Goal: Task Accomplishment & Management: Use online tool/utility

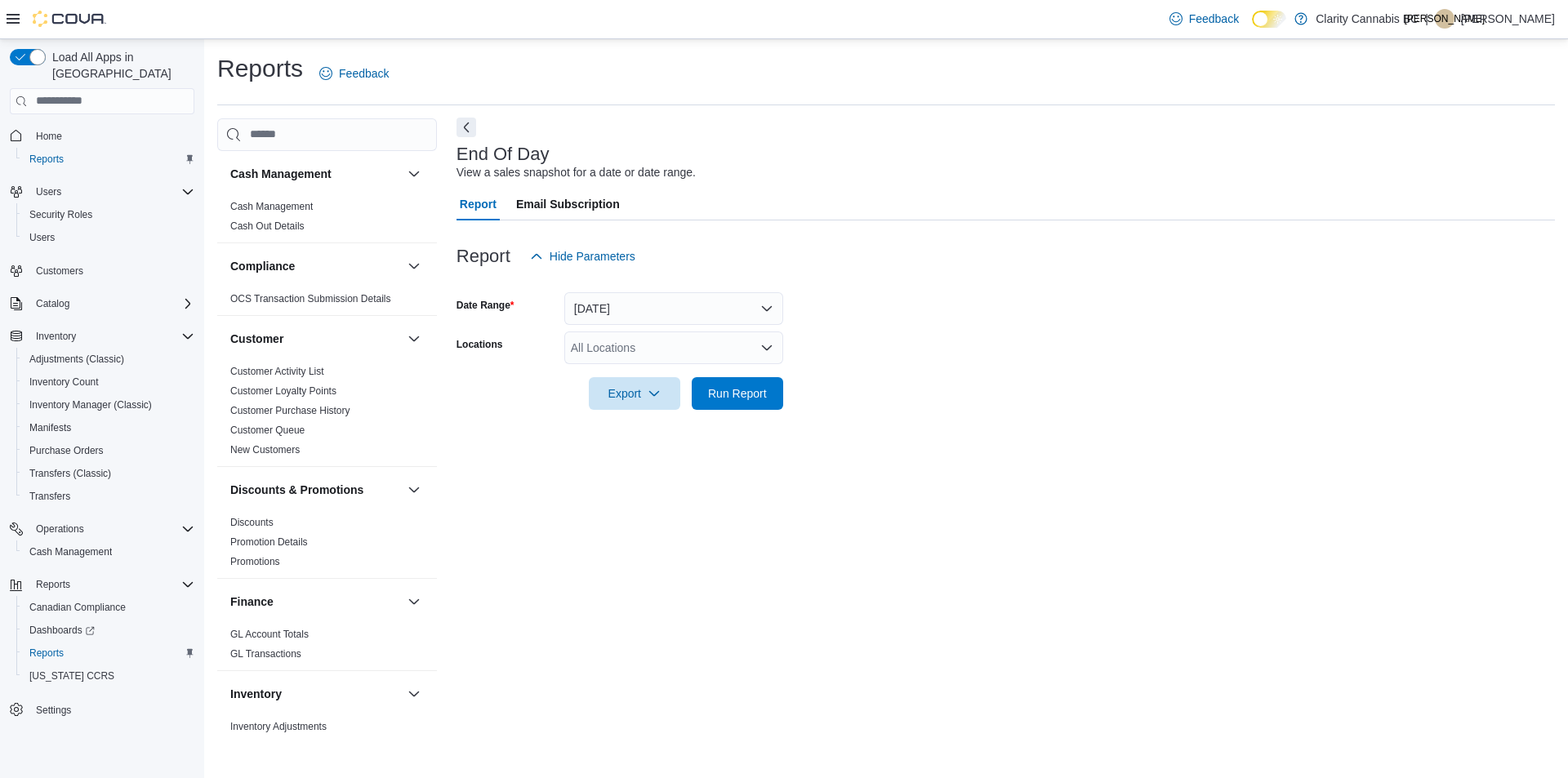
click at [471, 121] on button "Next" at bounding box center [466, 127] width 20 height 20
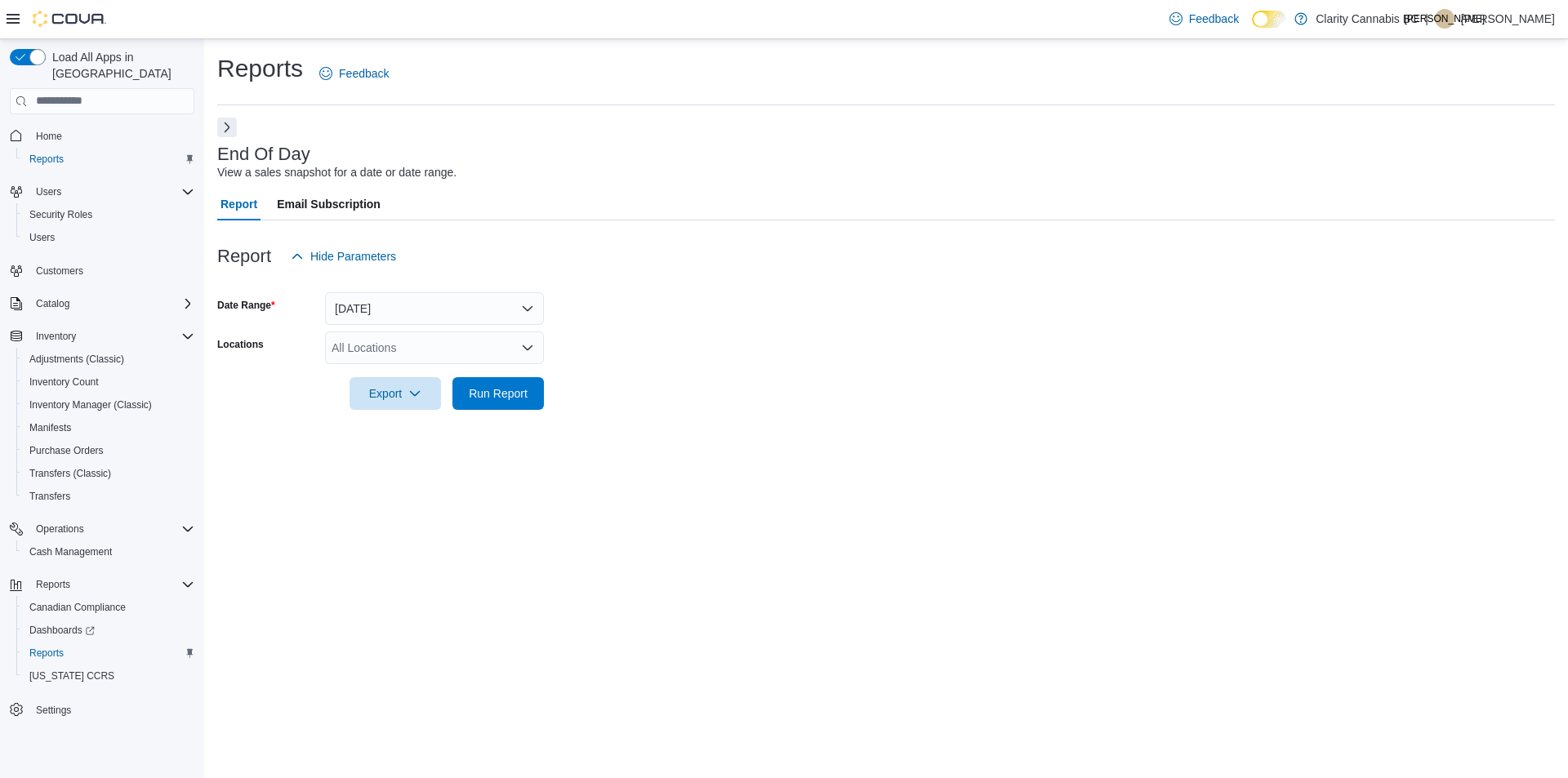
click at [230, 127] on button "Next" at bounding box center [227, 127] width 20 height 20
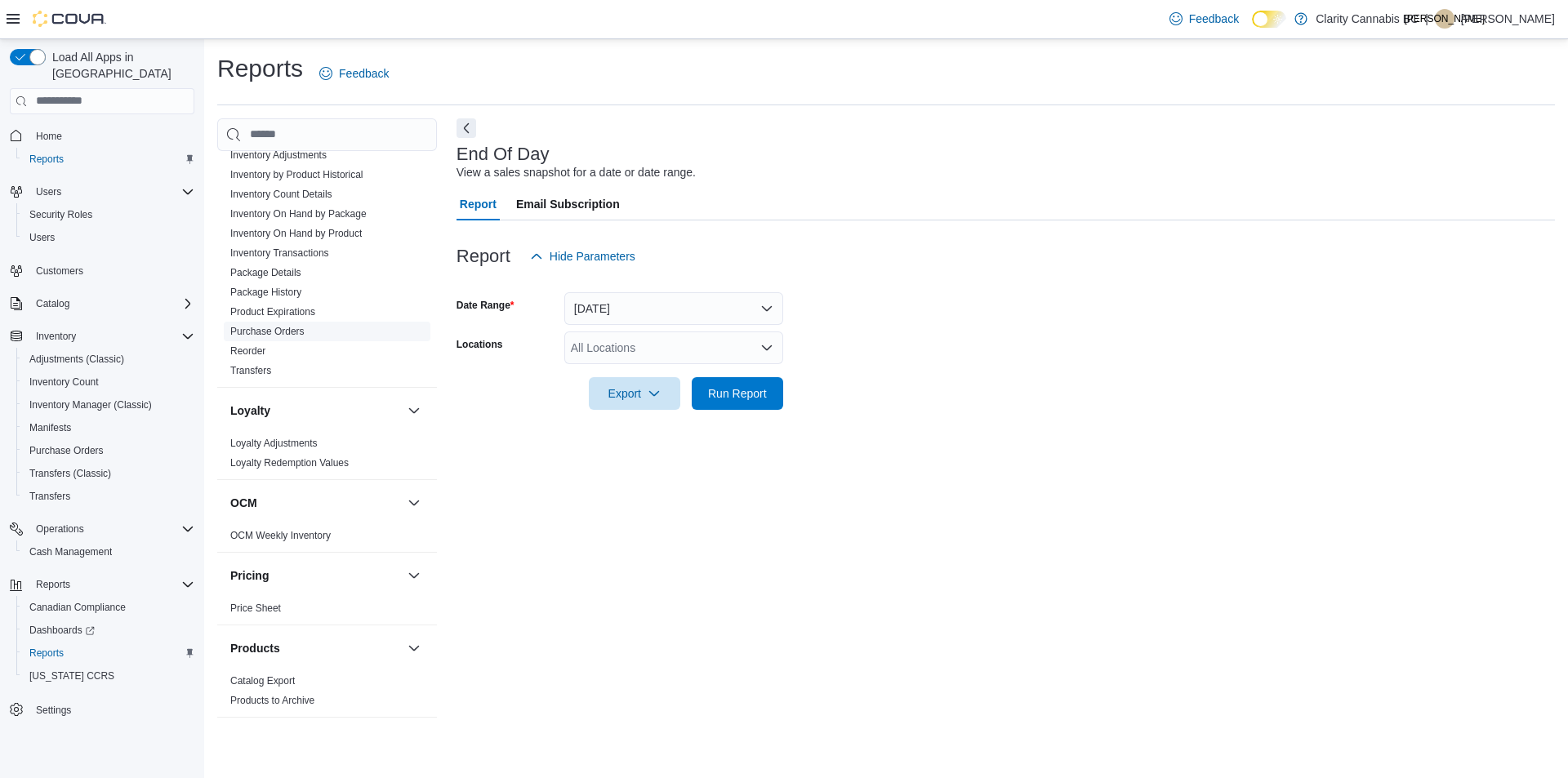
scroll to position [490, 0]
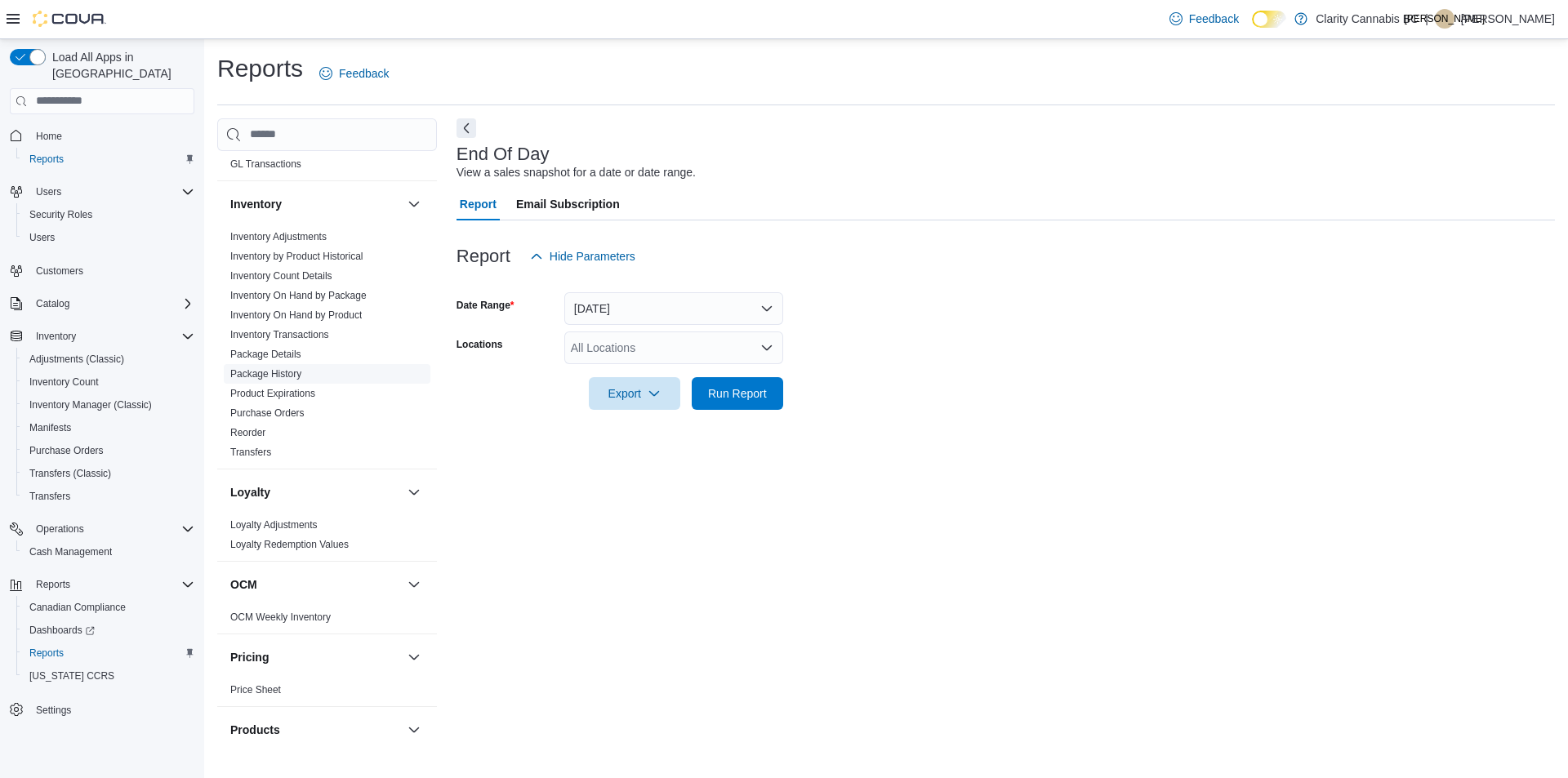
click at [287, 375] on link "Package History" at bounding box center [266, 374] width 71 height 12
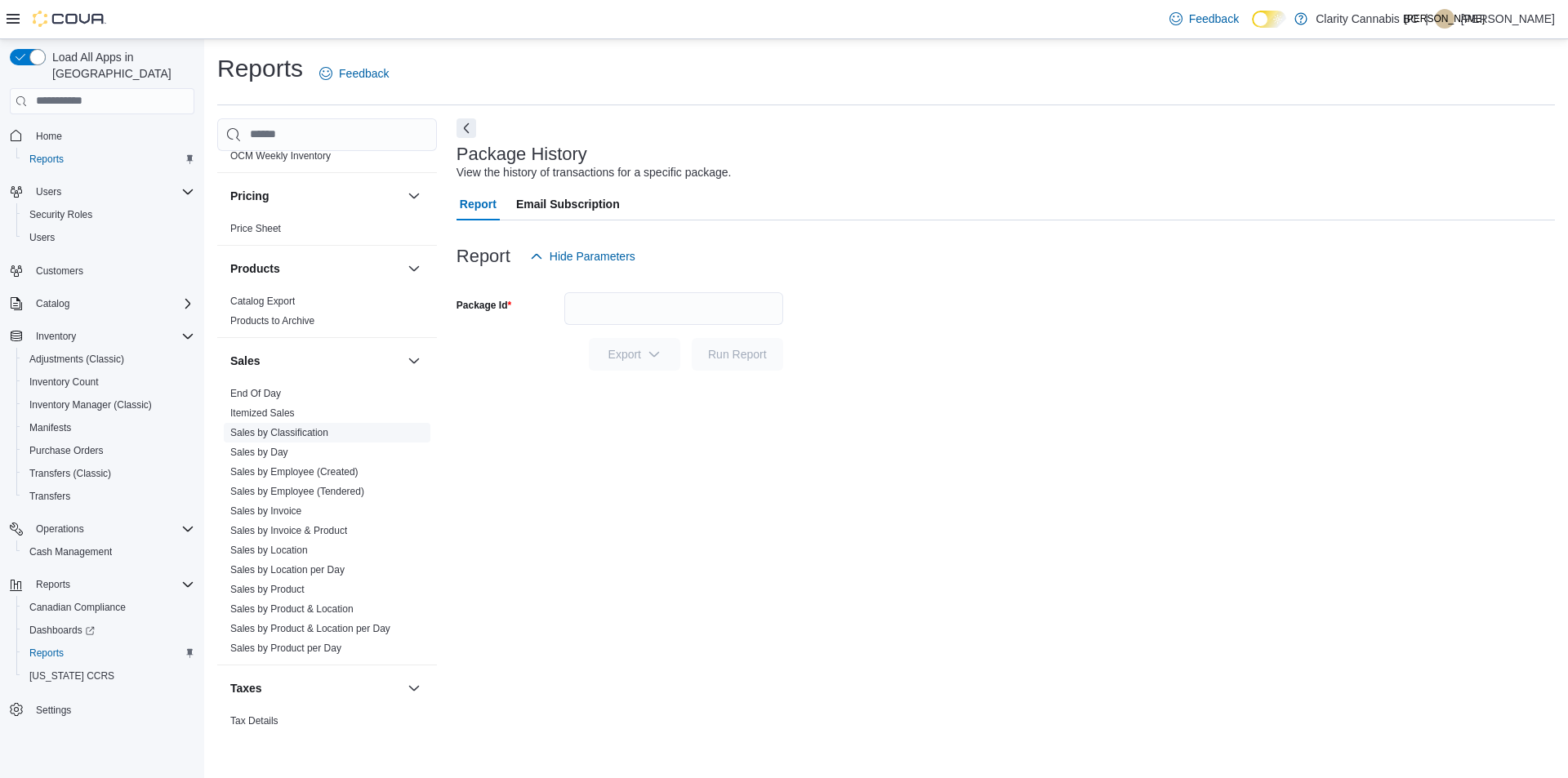
scroll to position [979, 0]
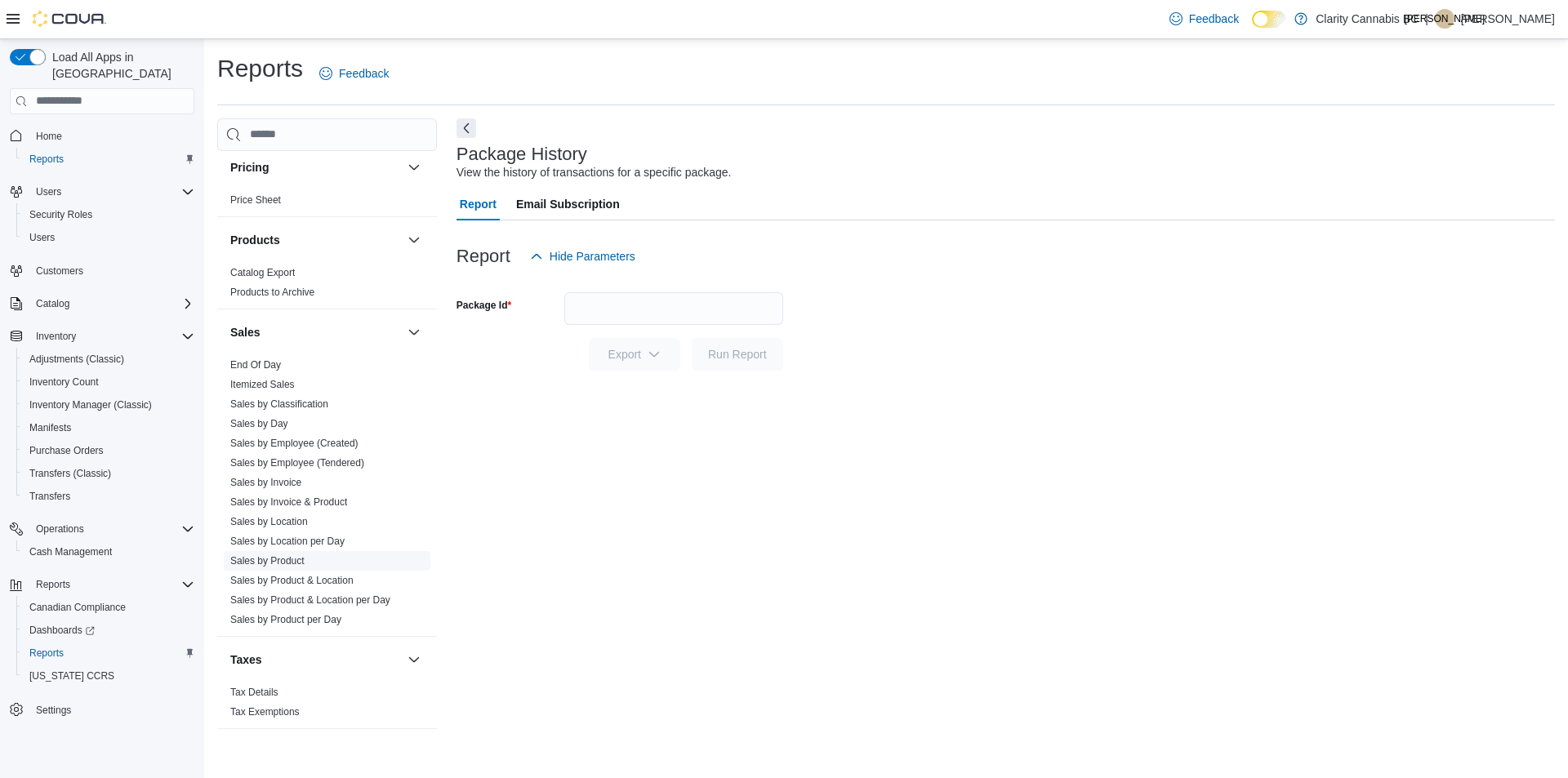
click at [291, 561] on link "Sales by Product" at bounding box center [267, 561] width 74 height 12
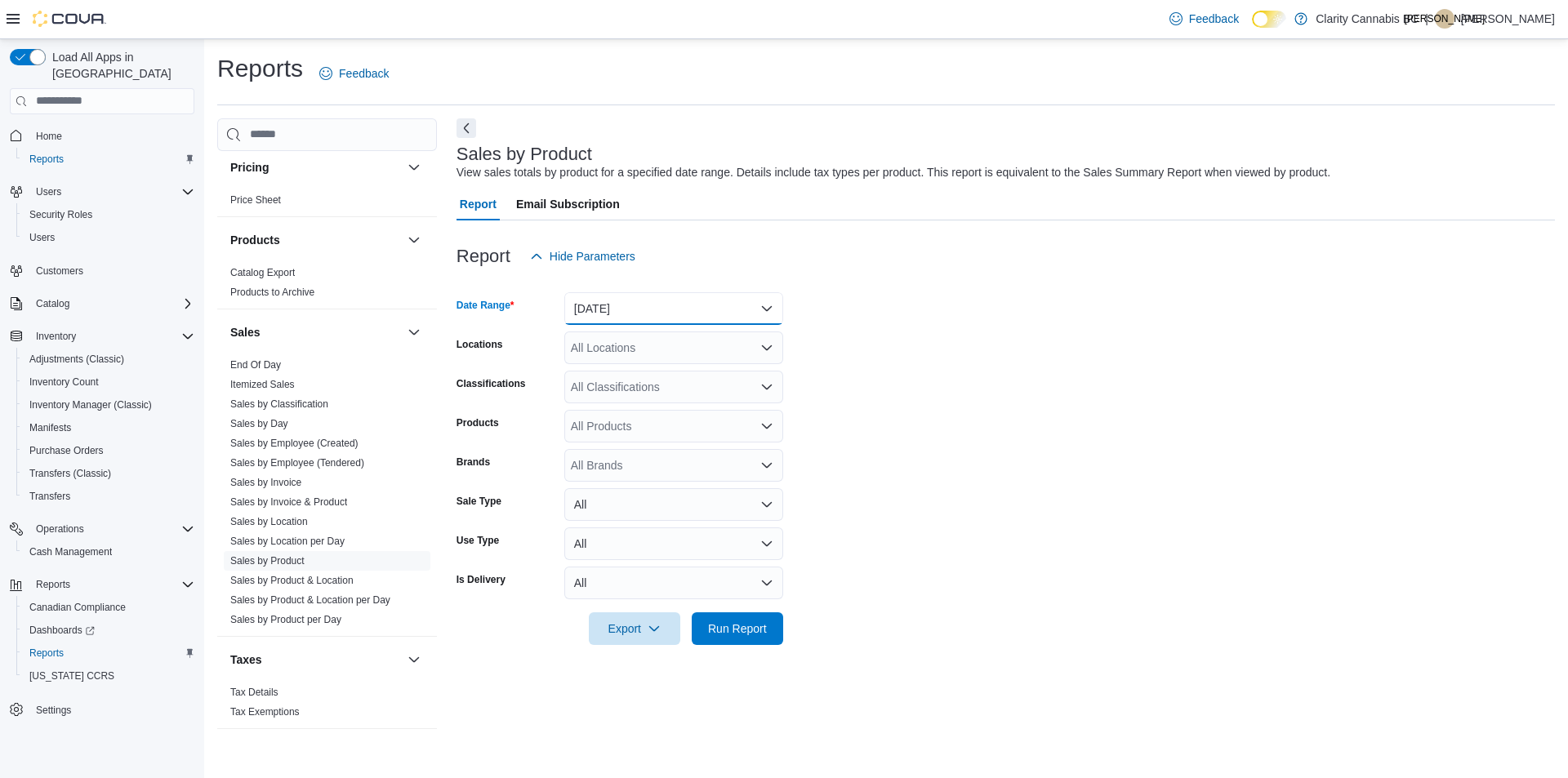
click at [766, 303] on button "[DATE]" at bounding box center [673, 309] width 219 height 33
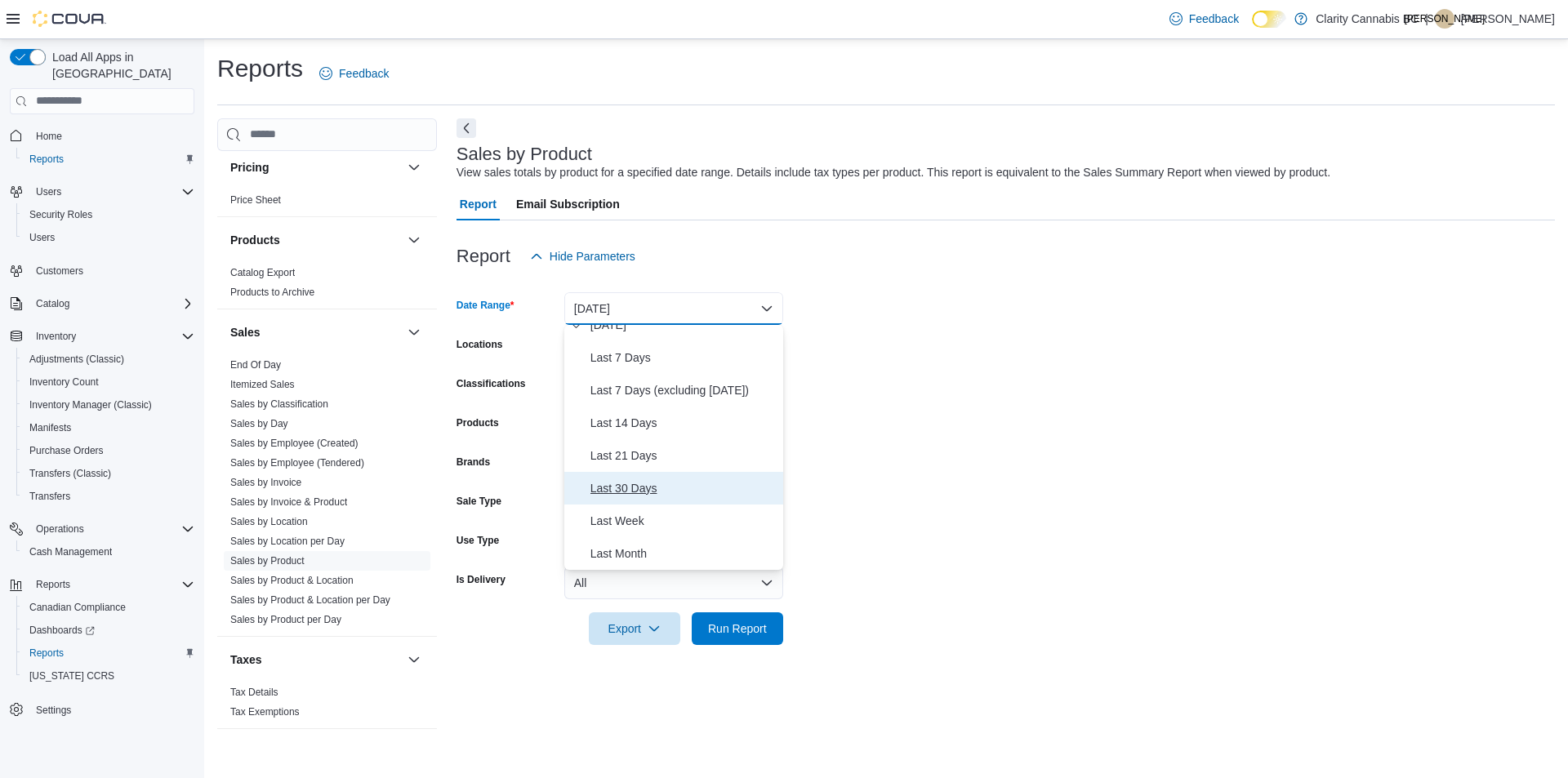
click at [645, 490] on span "Last 30 Days" at bounding box center [683, 488] width 187 height 20
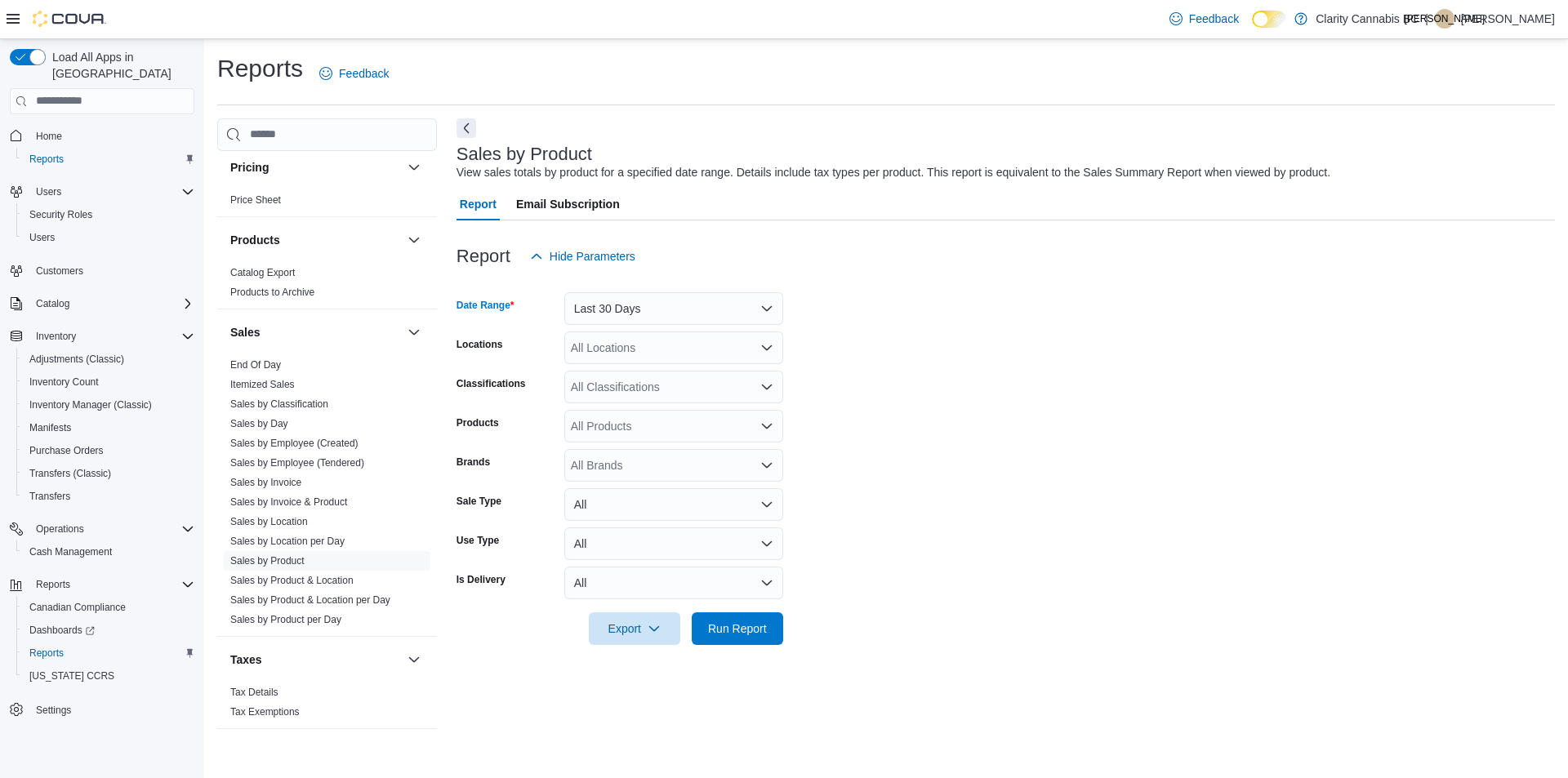
click at [983, 365] on form "Date Range Last 30 Days Locations All Locations Classifications All Classificat…" at bounding box center [1005, 458] width 1098 height 372
click at [760, 347] on icon "Open list of options" at bounding box center [767, 348] width 13 height 13
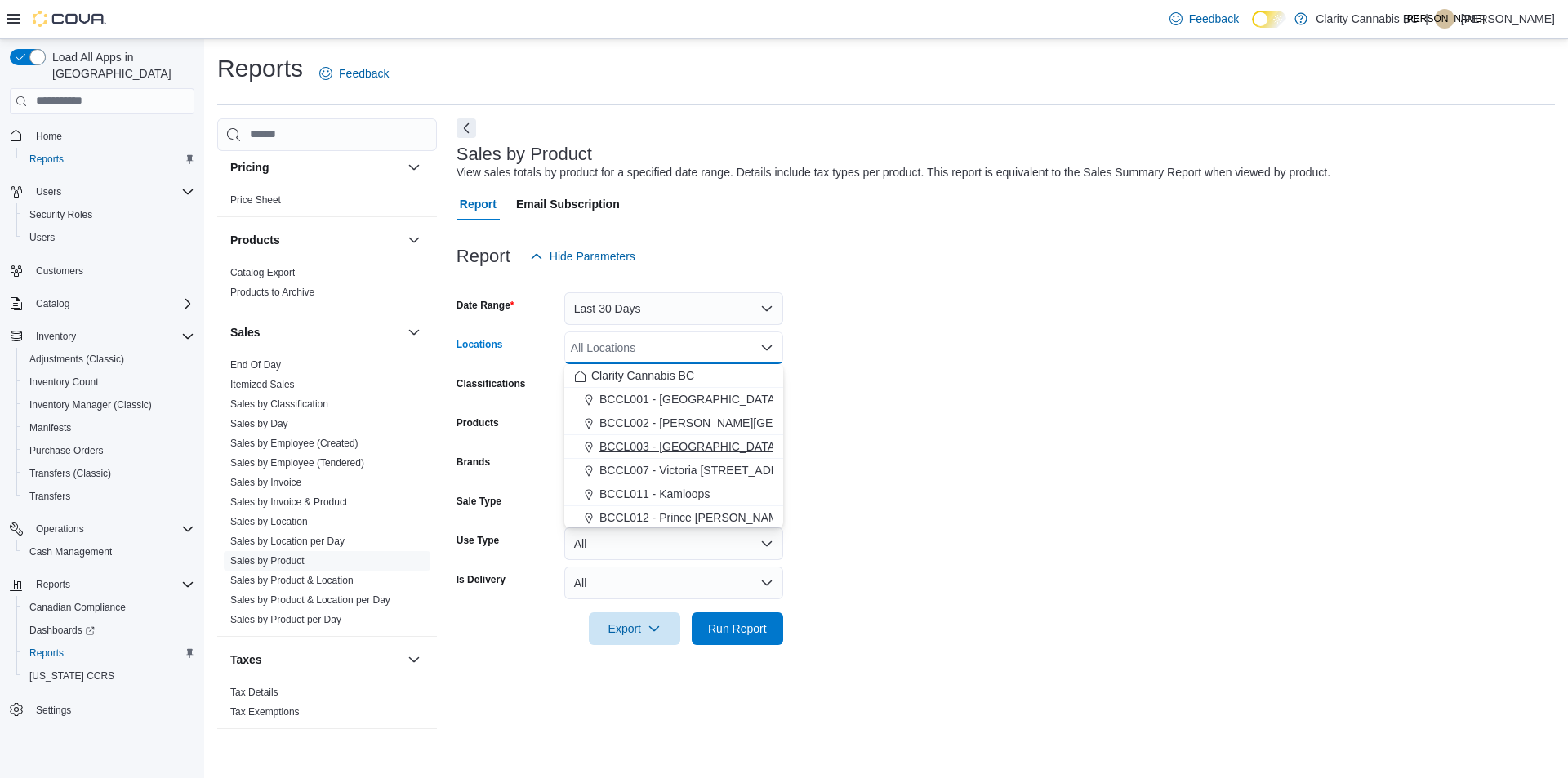
click at [706, 437] on button "BCCL003 - [GEOGRAPHIC_DATA]" at bounding box center [673, 446] width 219 height 24
click at [1004, 385] on form "Date Range Last 30 Days Locations BCCL003 - [GEOGRAPHIC_DATA] Combo box. Select…" at bounding box center [1005, 458] width 1098 height 372
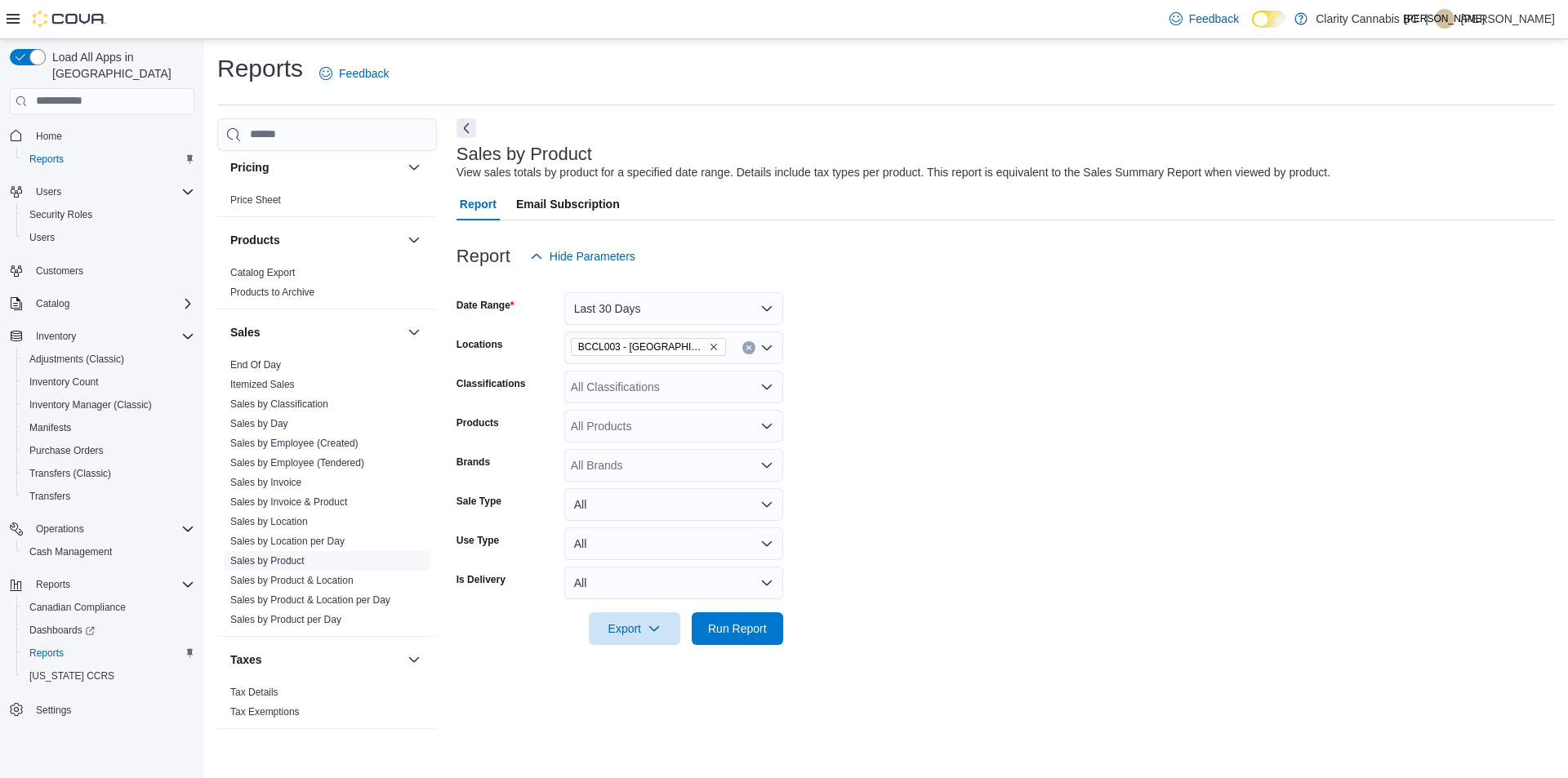
click at [765, 387] on icon "Open list of options" at bounding box center [767, 386] width 10 height 5
click at [655, 483] on span "Dried Flower" at bounding box center [631, 486] width 64 height 17
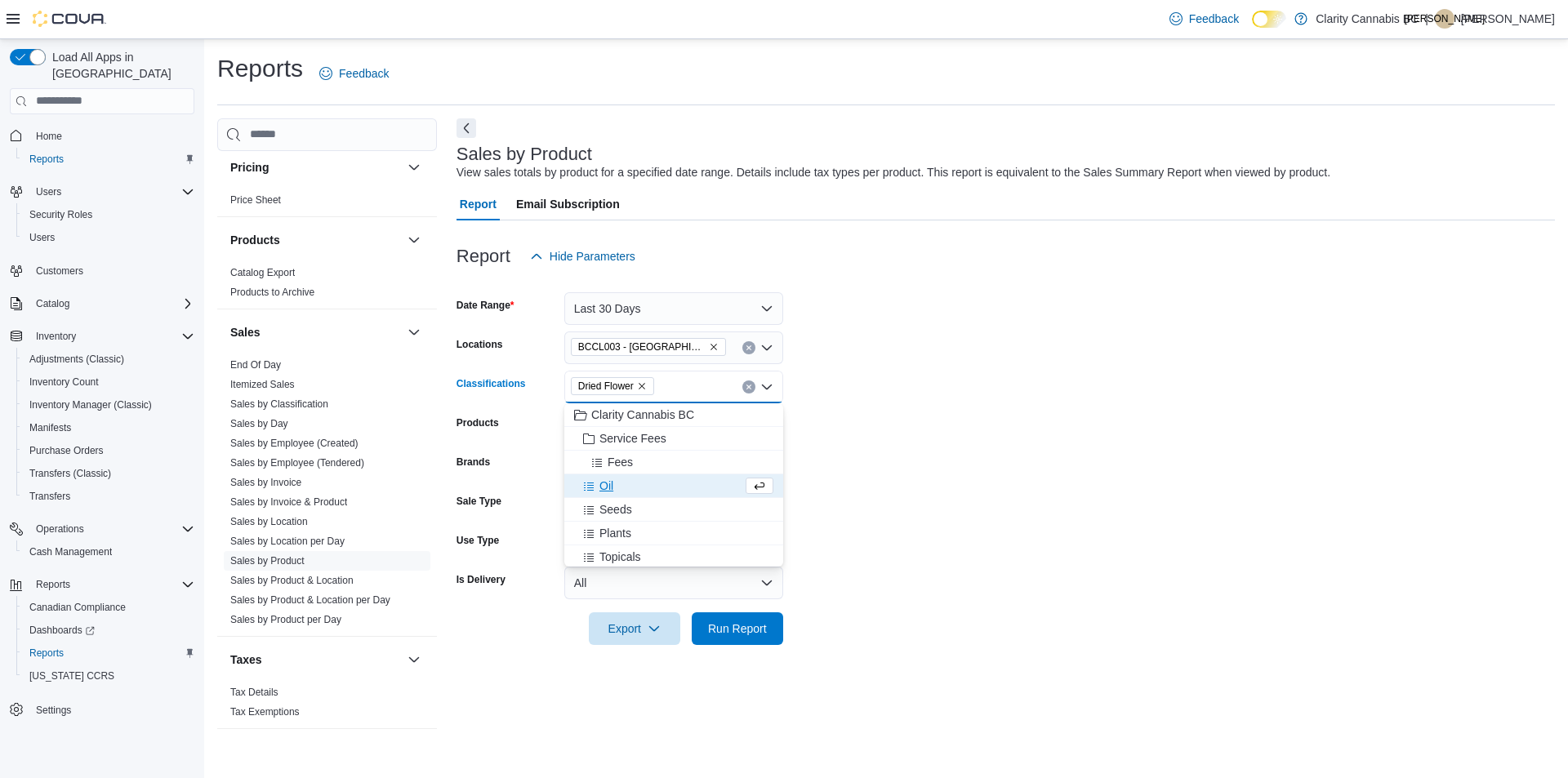
click at [923, 403] on form "Date Range Last 30 Days Locations BCCL003 - [GEOGRAPHIC_DATA] Classifications D…" at bounding box center [1005, 458] width 1098 height 372
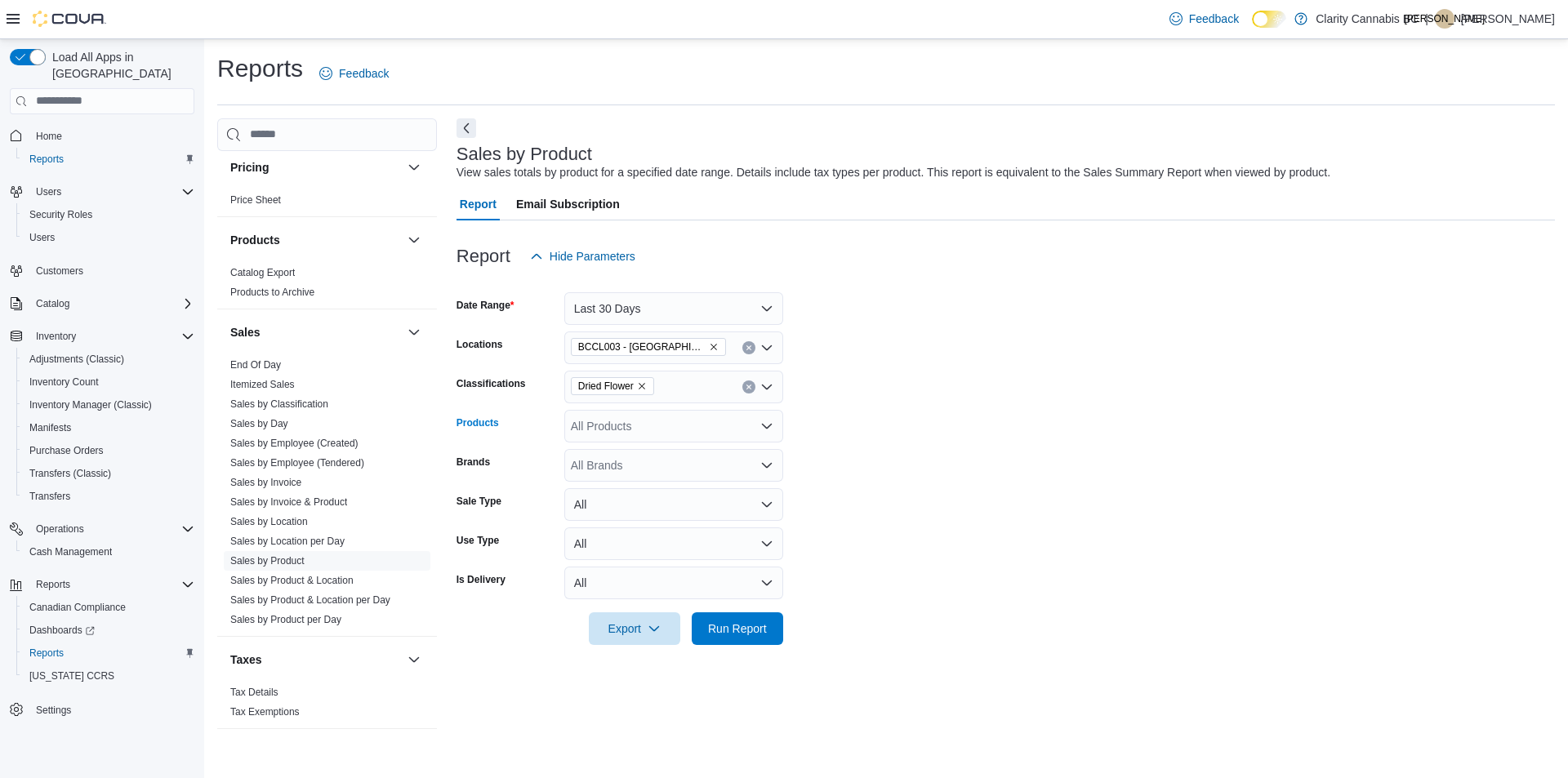
click at [767, 425] on icon "Open list of options" at bounding box center [767, 427] width 13 height 13
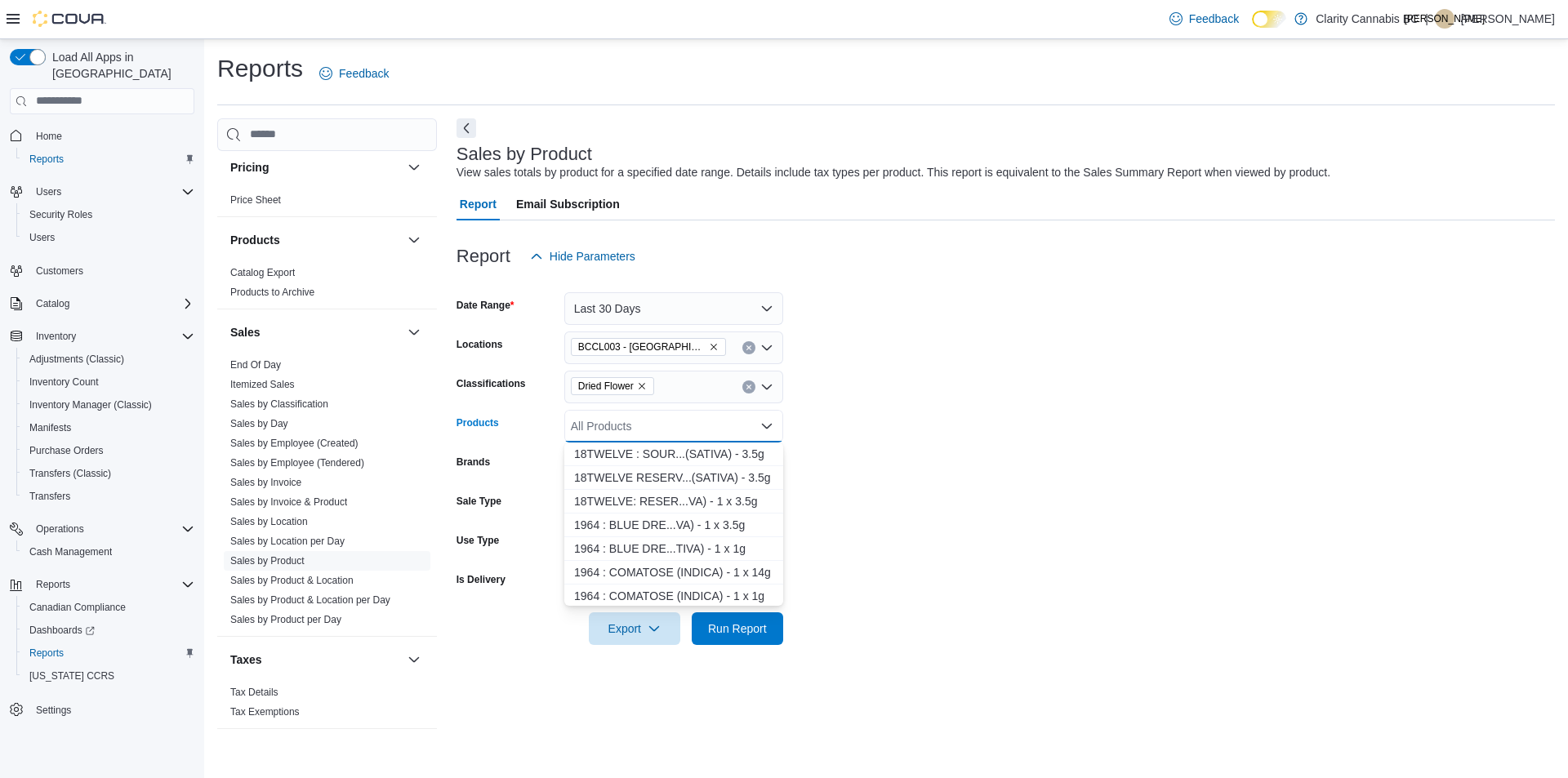
click at [913, 418] on form "Date Range Last 30 Days Locations BCCL003 - [GEOGRAPHIC_DATA] Classifications D…" at bounding box center [1005, 458] width 1098 height 372
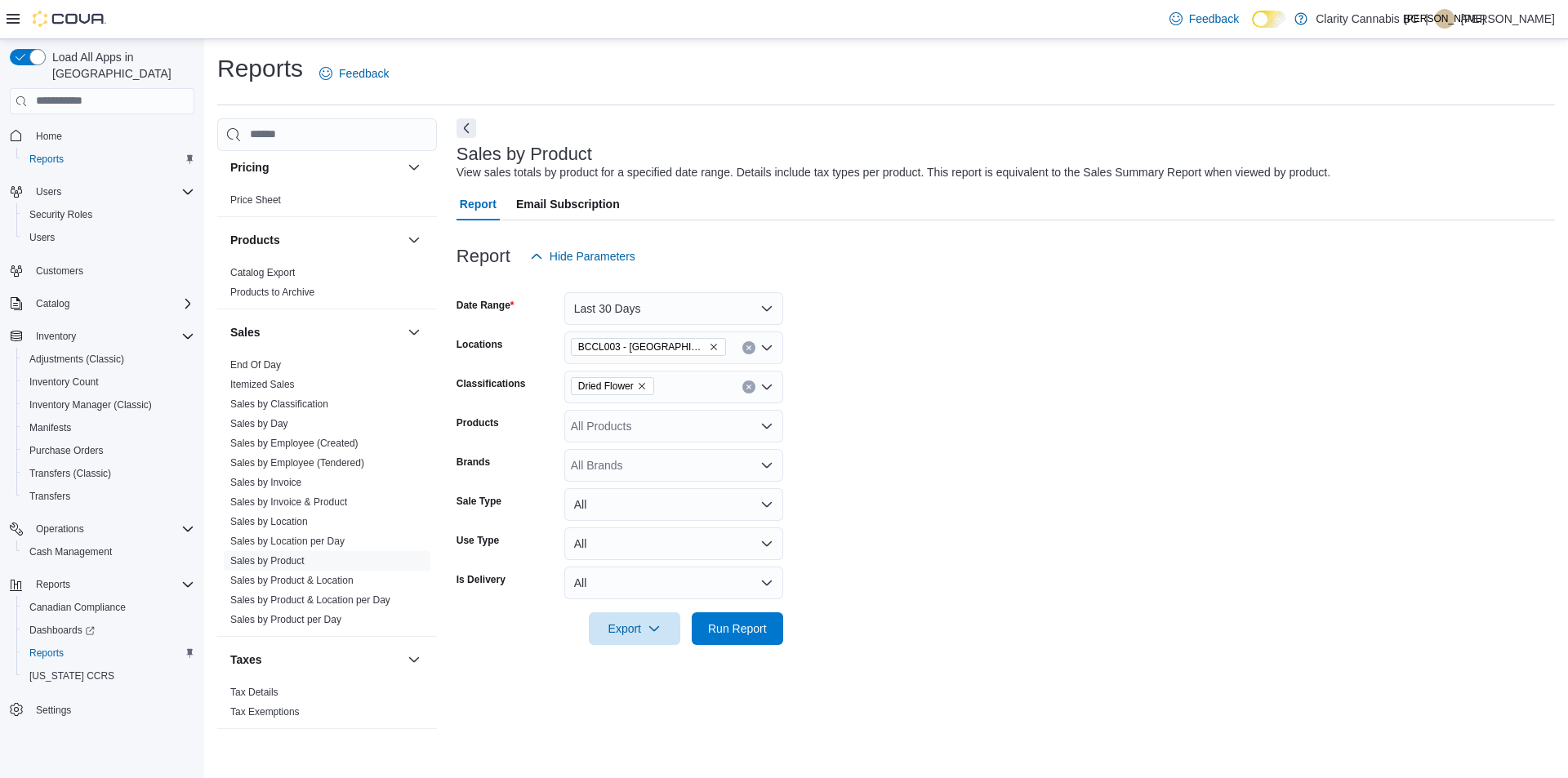
click at [645, 385] on icon "Remove Dried Flower from selection in this group" at bounding box center [642, 386] width 10 height 10
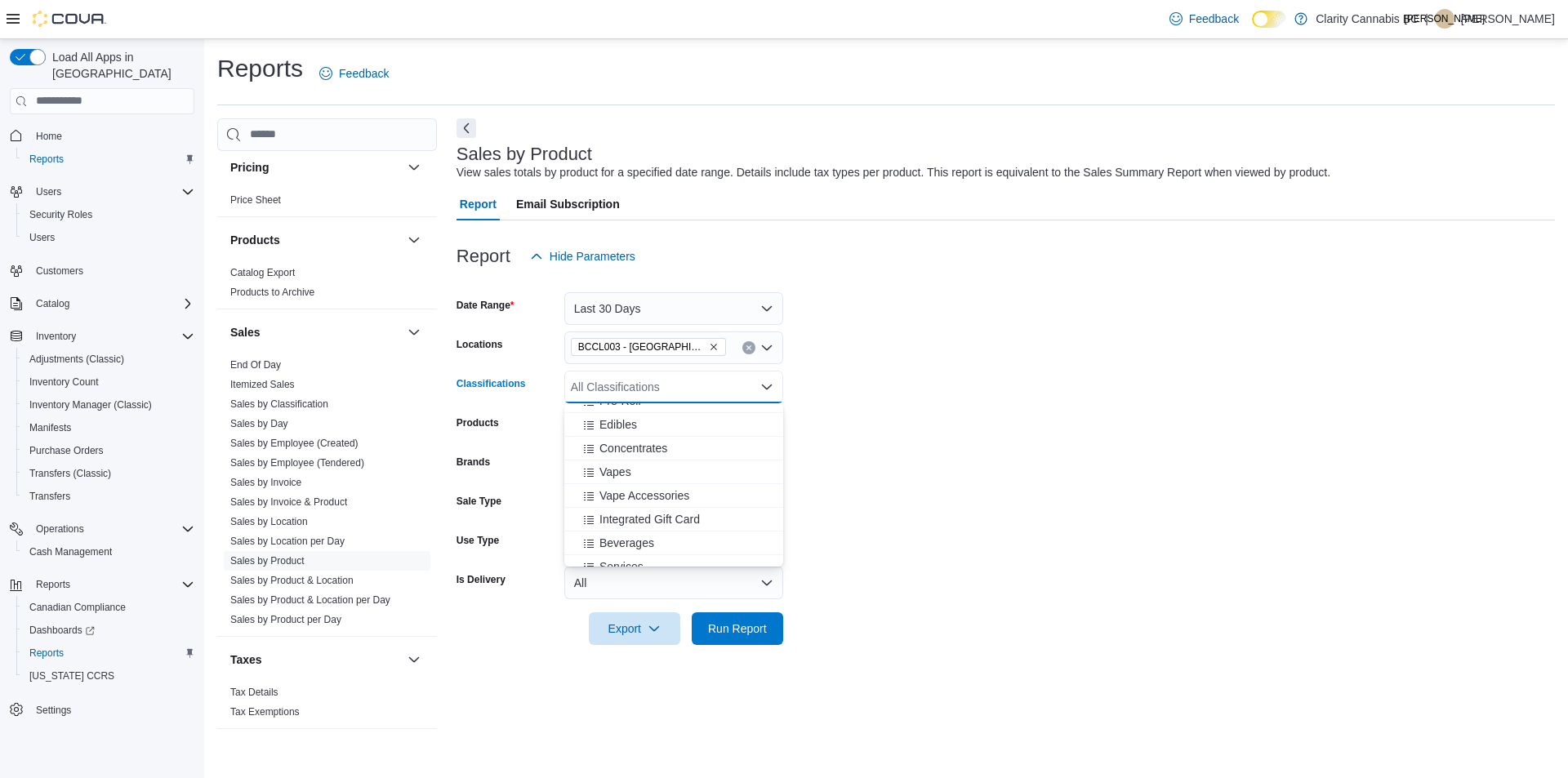
scroll to position [327, 0]
click at [618, 440] on span "Vapes" at bounding box center [615, 443] width 32 height 17
click at [992, 436] on form "Date Range Last 30 Days Locations BCCL003 - [GEOGRAPHIC_DATA] Classifications V…" at bounding box center [1005, 458] width 1098 height 372
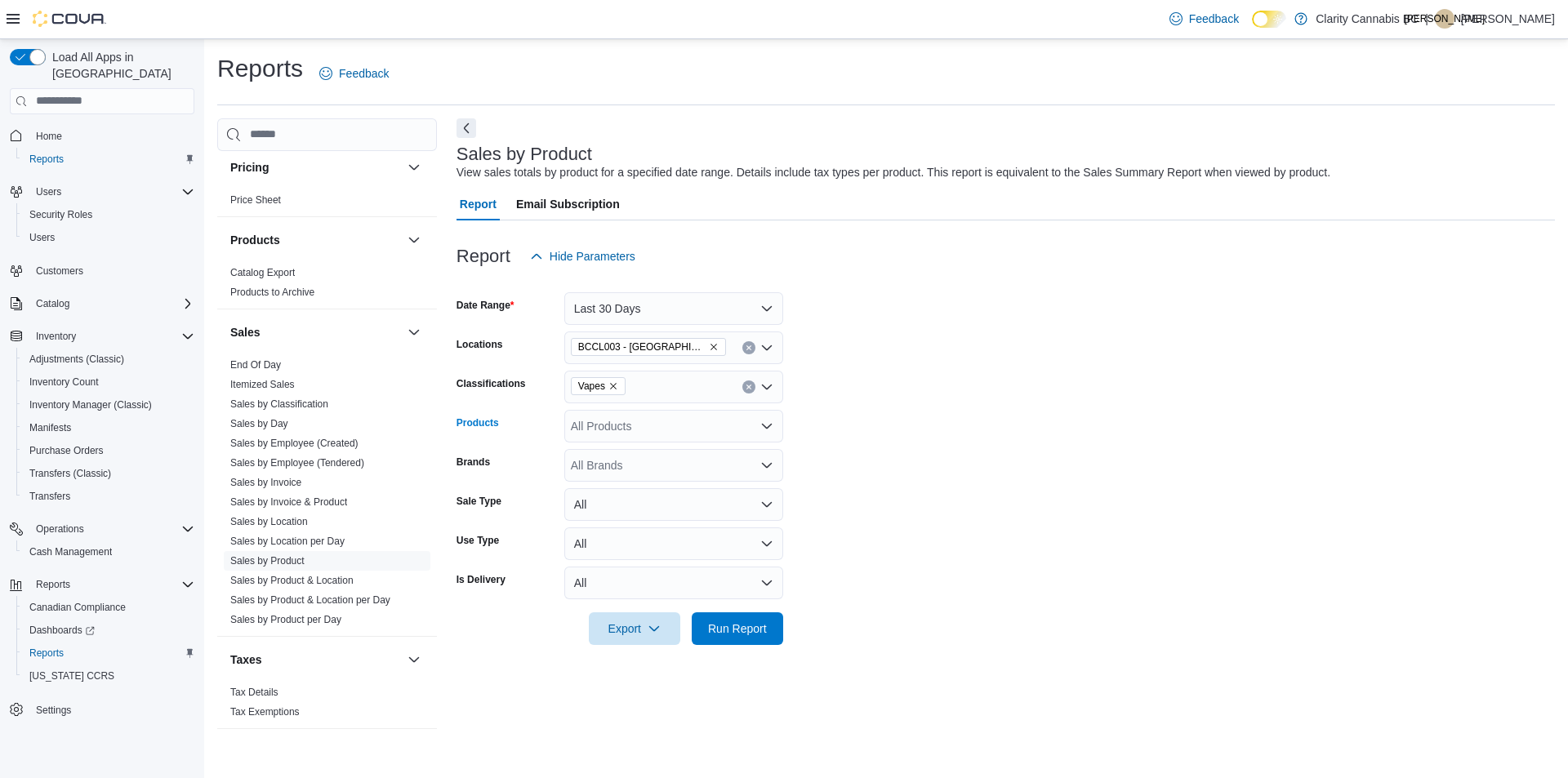
click at [768, 420] on icon "Open list of options" at bounding box center [767, 427] width 13 height 13
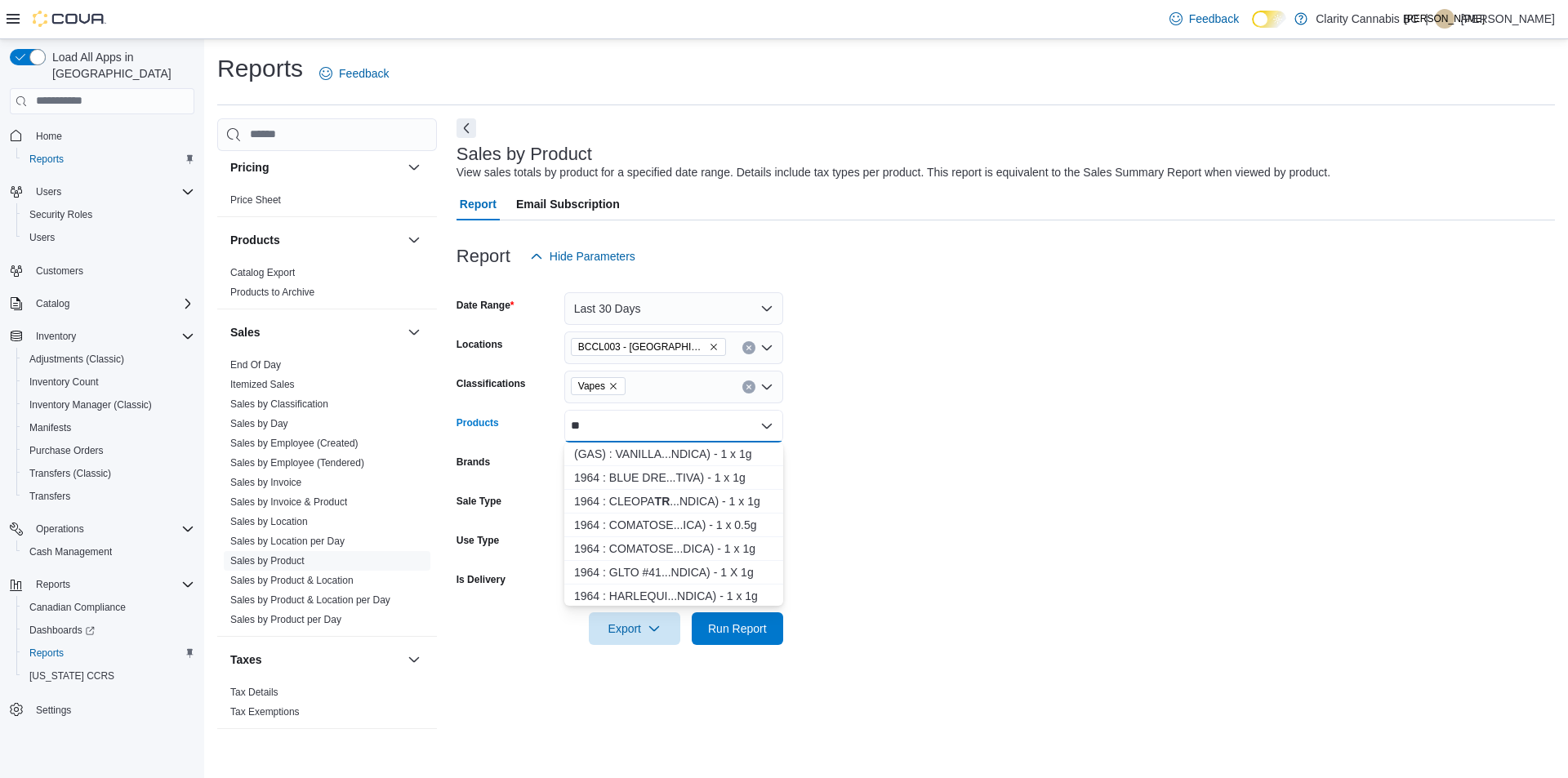
type input "*"
type input "********"
click at [628, 557] on div "TRIPPY S IPS : C...CA) - 1 x 0.95g" at bounding box center [673, 562] width 199 height 17
click at [1058, 448] on form "Date Range Last 30 Days Locations BCCL003 - [GEOGRAPHIC_DATA] Classifications V…" at bounding box center [1005, 458] width 1098 height 372
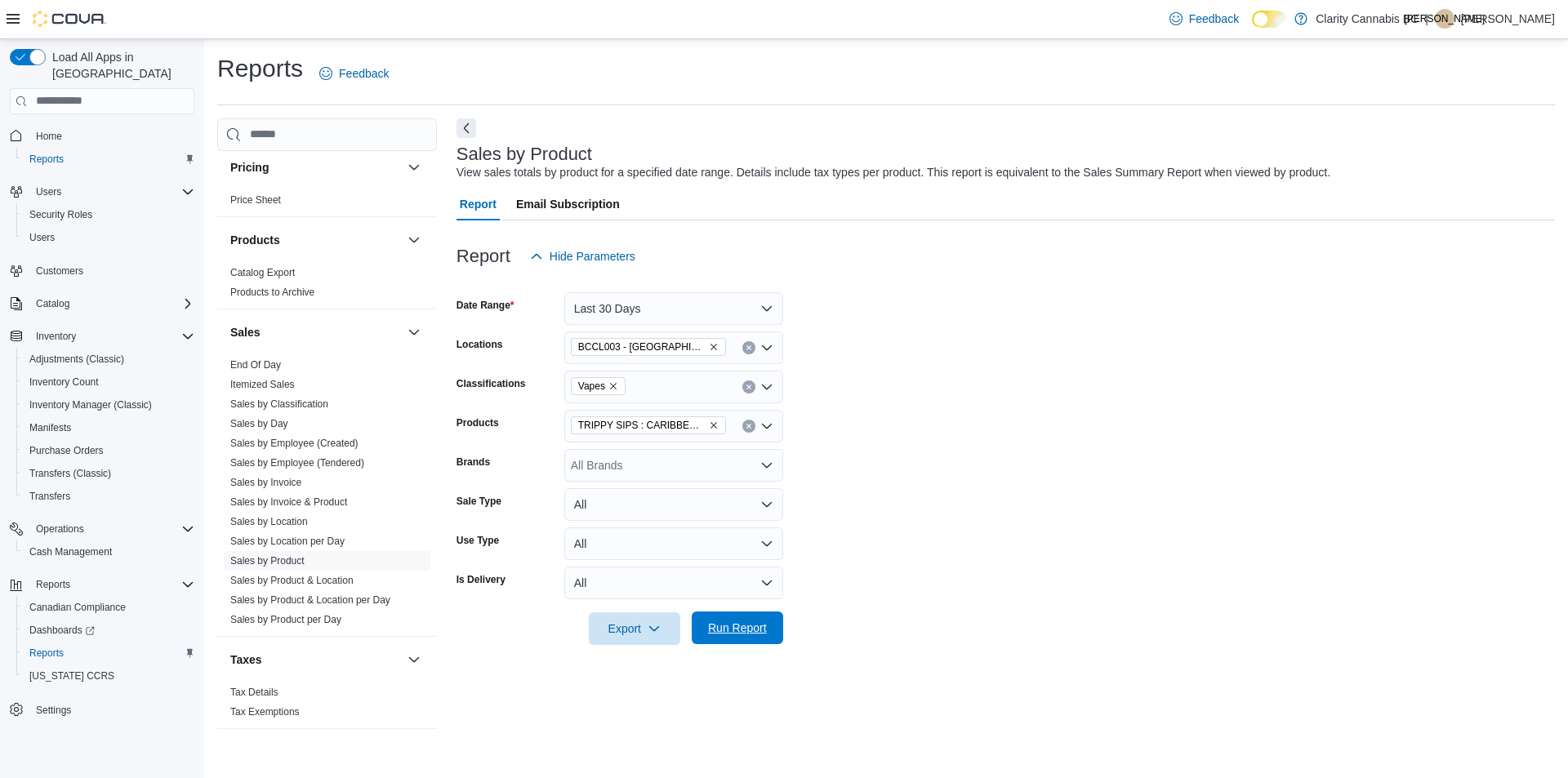
click at [749, 621] on span "Run Report" at bounding box center [737, 628] width 59 height 17
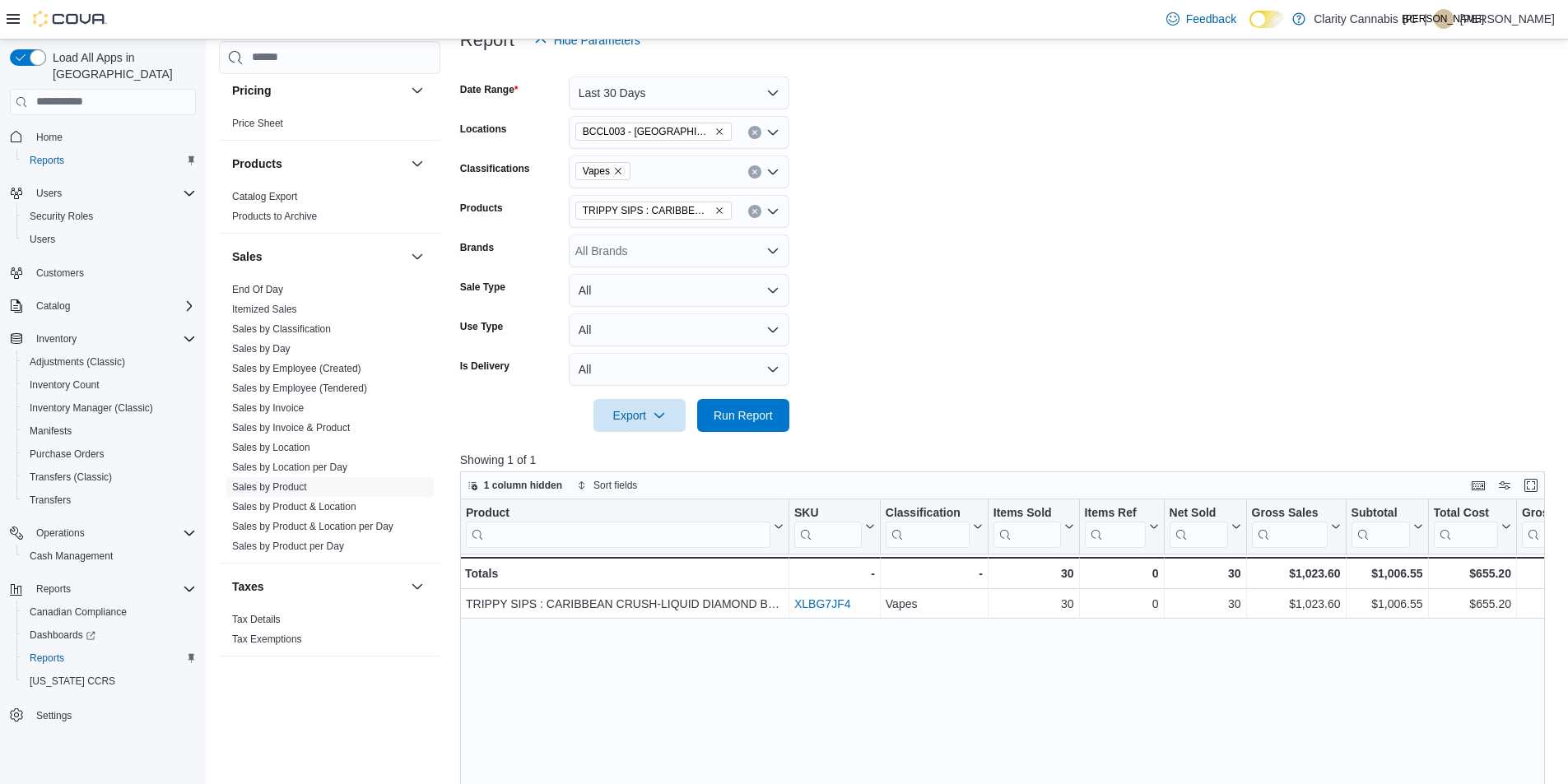
scroll to position [247, 0]
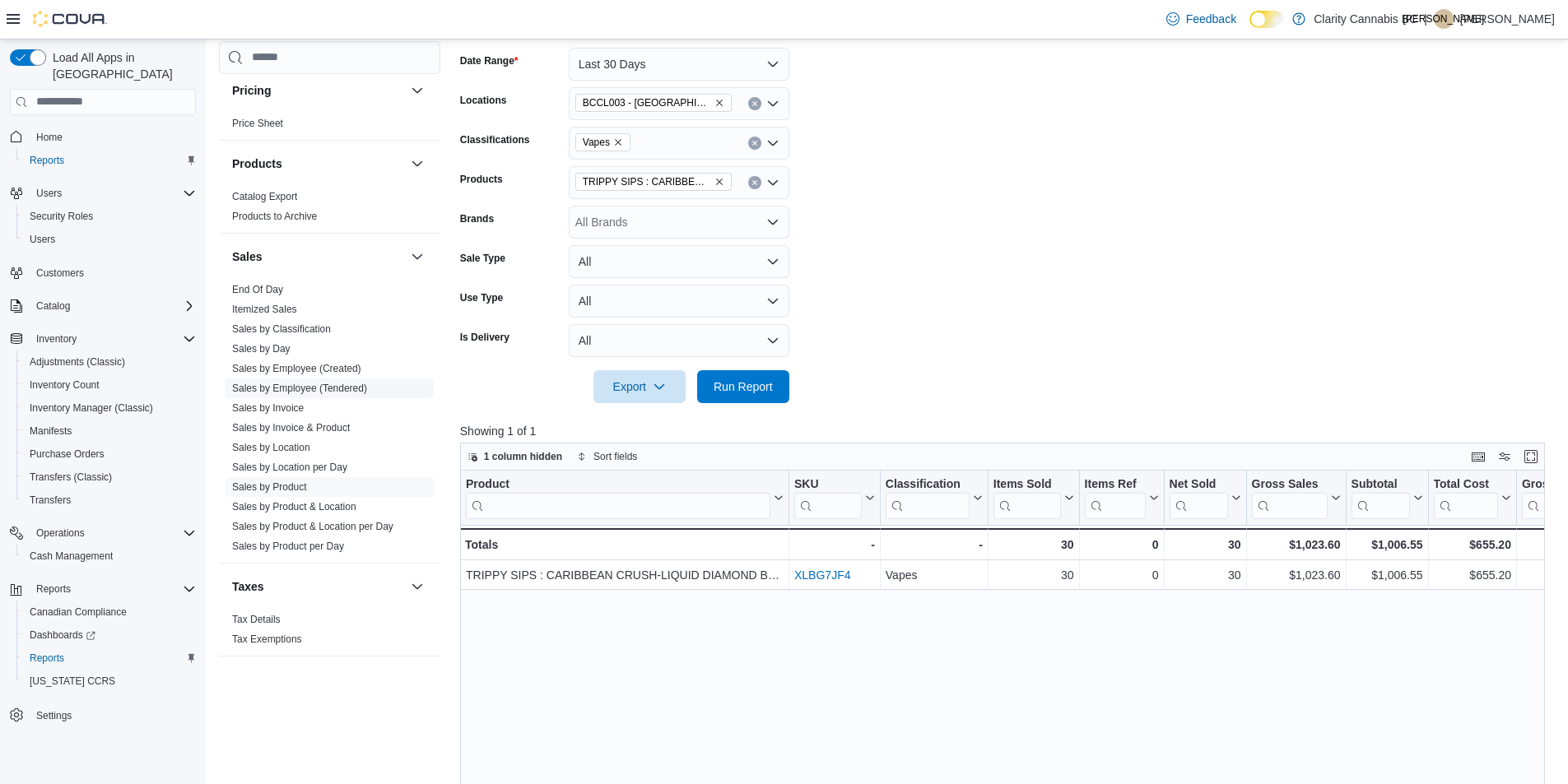
click at [307, 388] on link "Sales by Employee (Tendered)" at bounding box center [299, 388] width 135 height 12
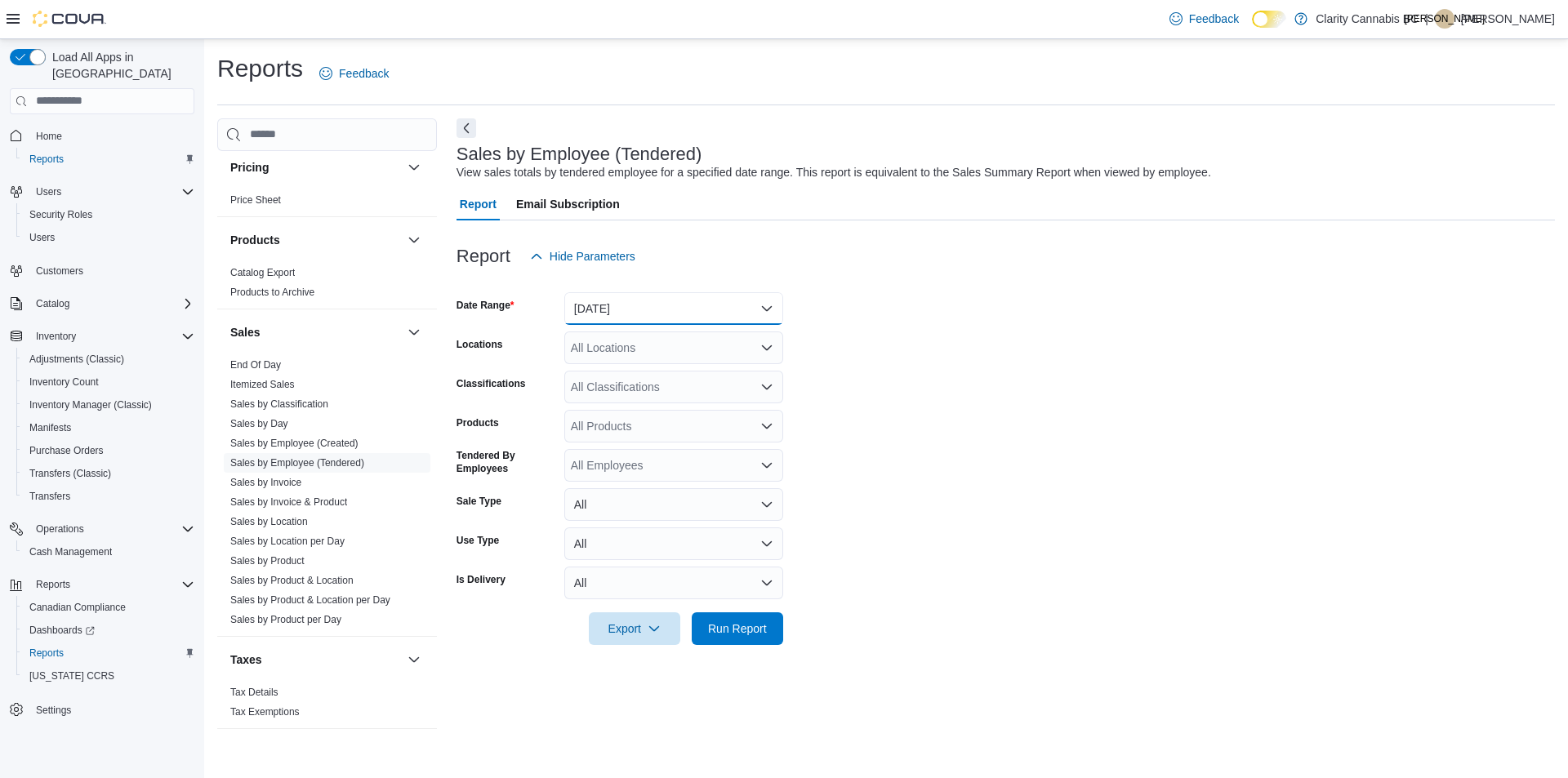
click at [771, 305] on button "[DATE]" at bounding box center [673, 309] width 219 height 33
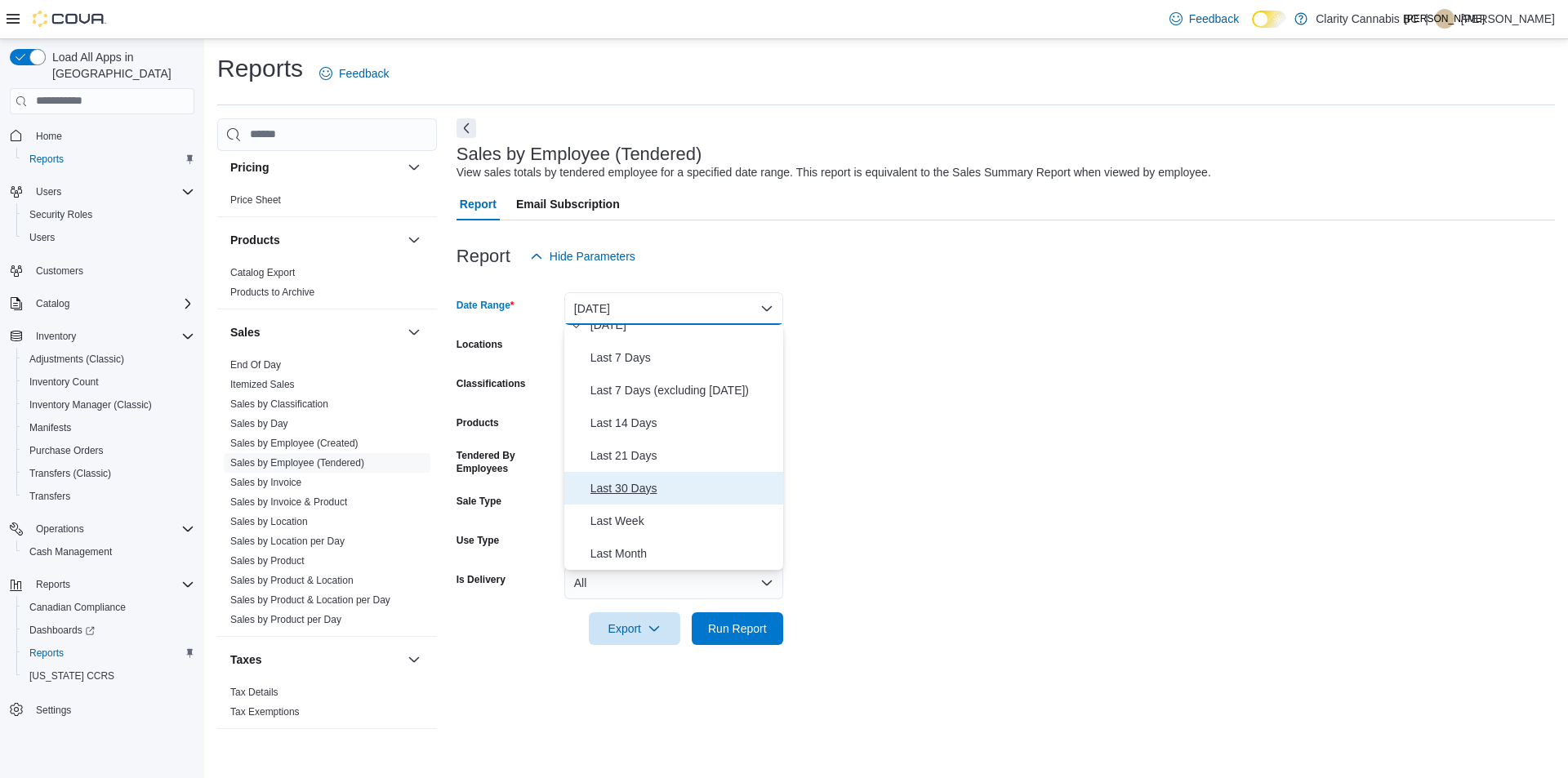
click at [635, 491] on span "Last 30 Days" at bounding box center [683, 488] width 187 height 20
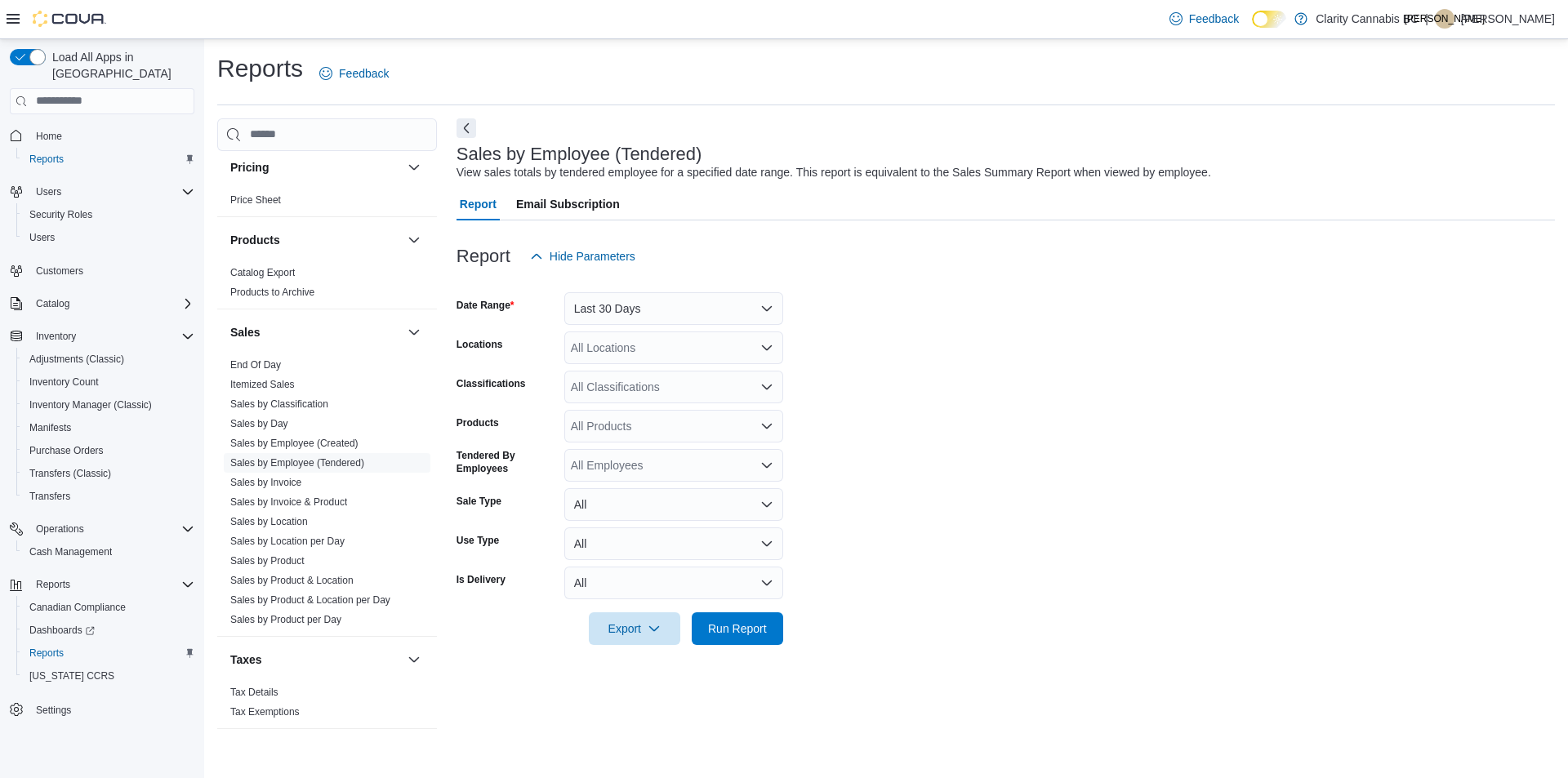
click at [1037, 423] on form "Date Range Last 30 Days Locations All Locations Classifications All Classificat…" at bounding box center [1005, 458] width 1098 height 372
click at [760, 345] on icon "Open list of options" at bounding box center [767, 348] width 13 height 13
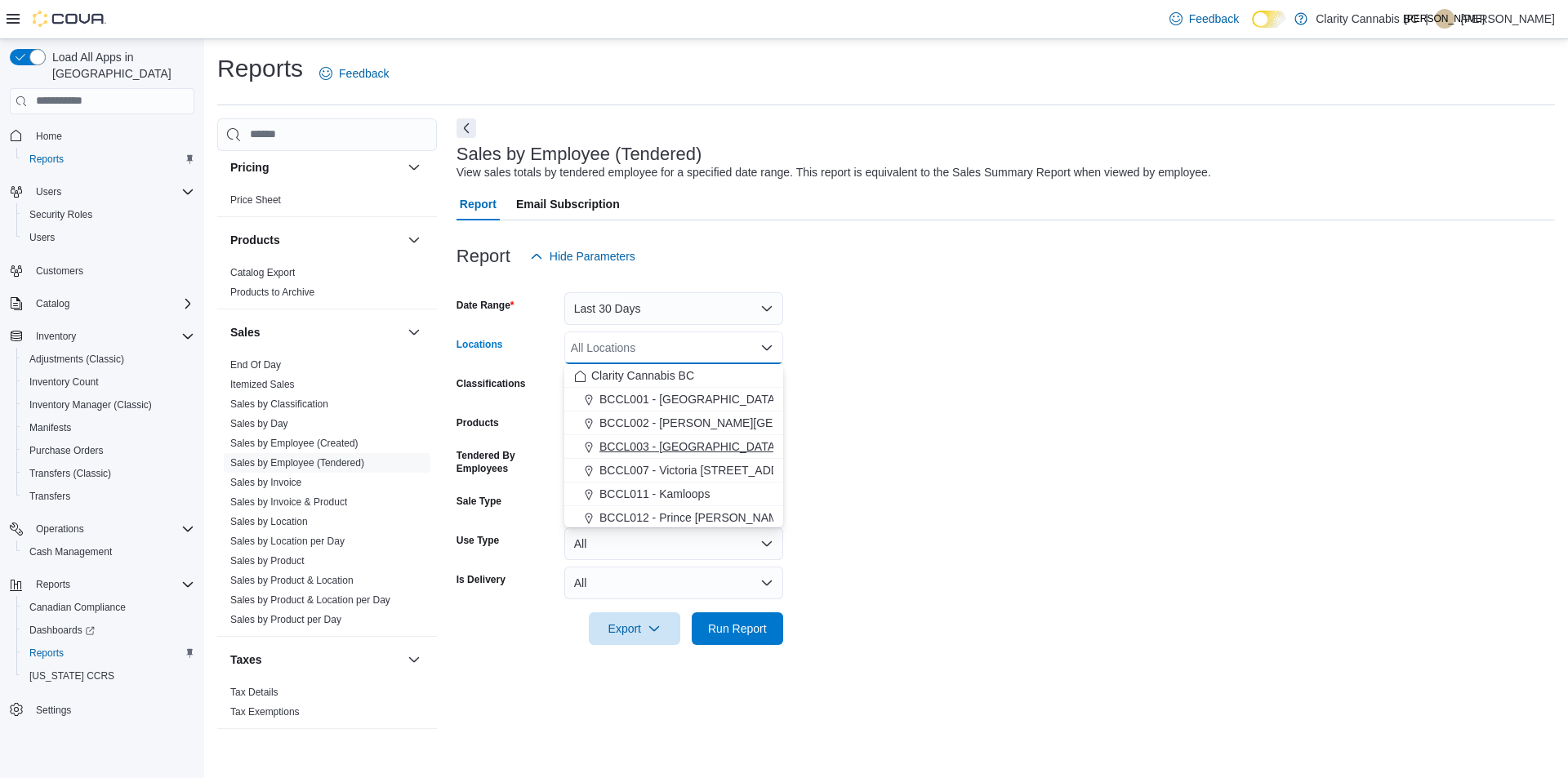
click at [674, 447] on span "BCCL003 - [GEOGRAPHIC_DATA]" at bounding box center [688, 446] width 179 height 17
click at [1061, 399] on form "Date Range Last 30 Days Locations BCCL003 - [GEOGRAPHIC_DATA] Combo box. Select…" at bounding box center [1005, 458] width 1098 height 372
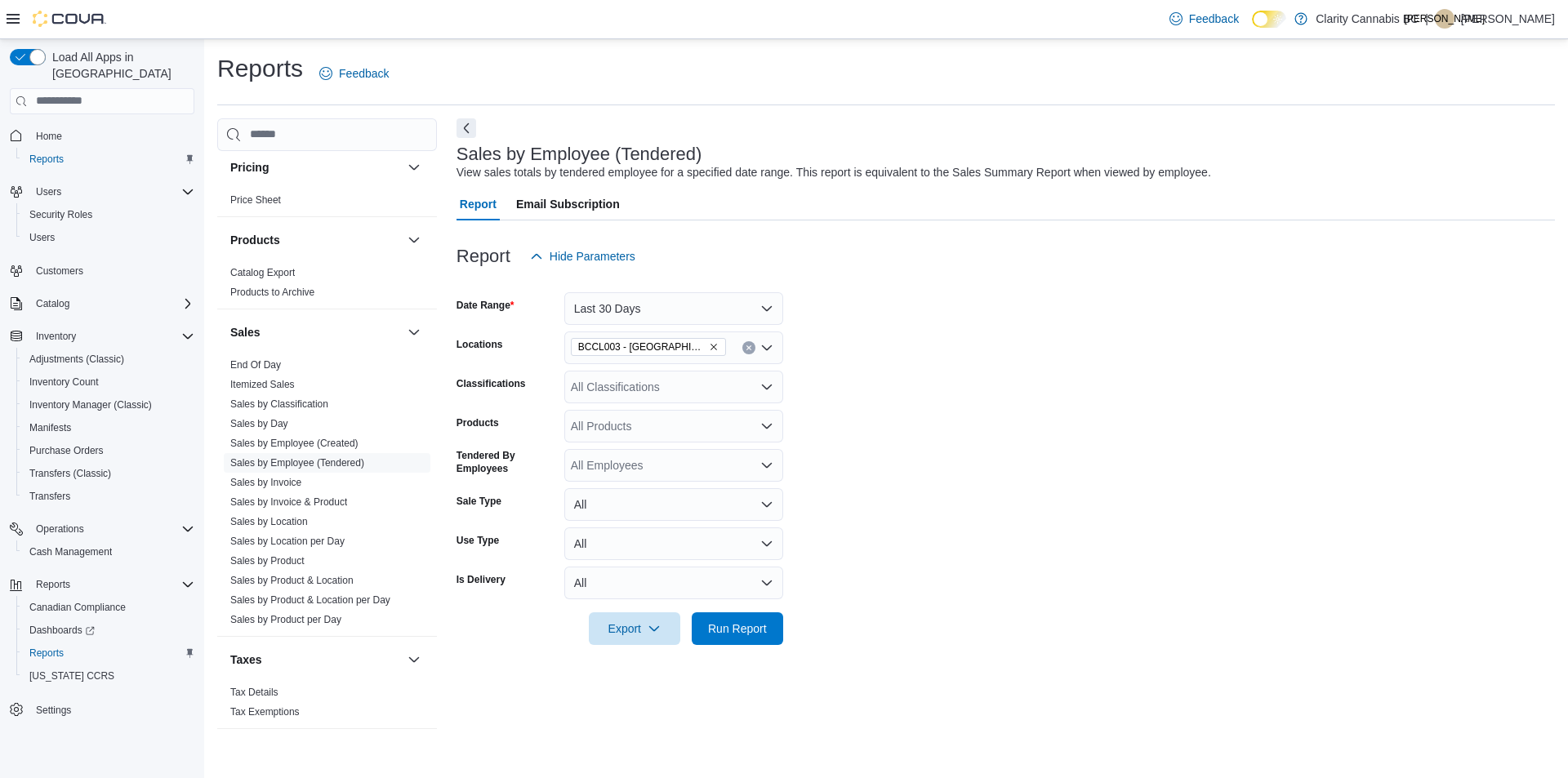
click at [768, 388] on icon "Open list of options" at bounding box center [767, 386] width 10 height 5
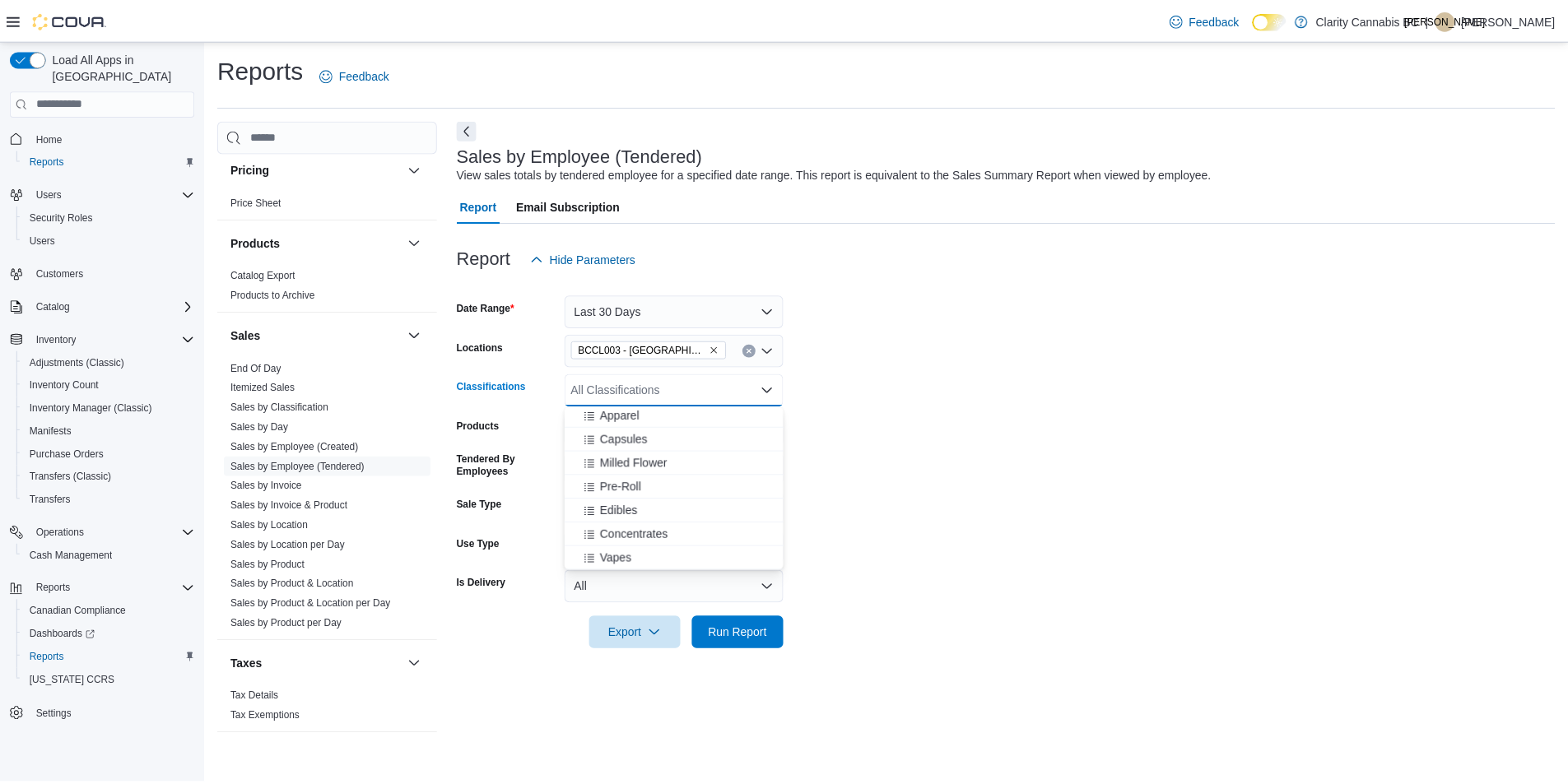
scroll to position [247, 0]
click at [634, 533] on span "Vapes" at bounding box center [620, 529] width 32 height 17
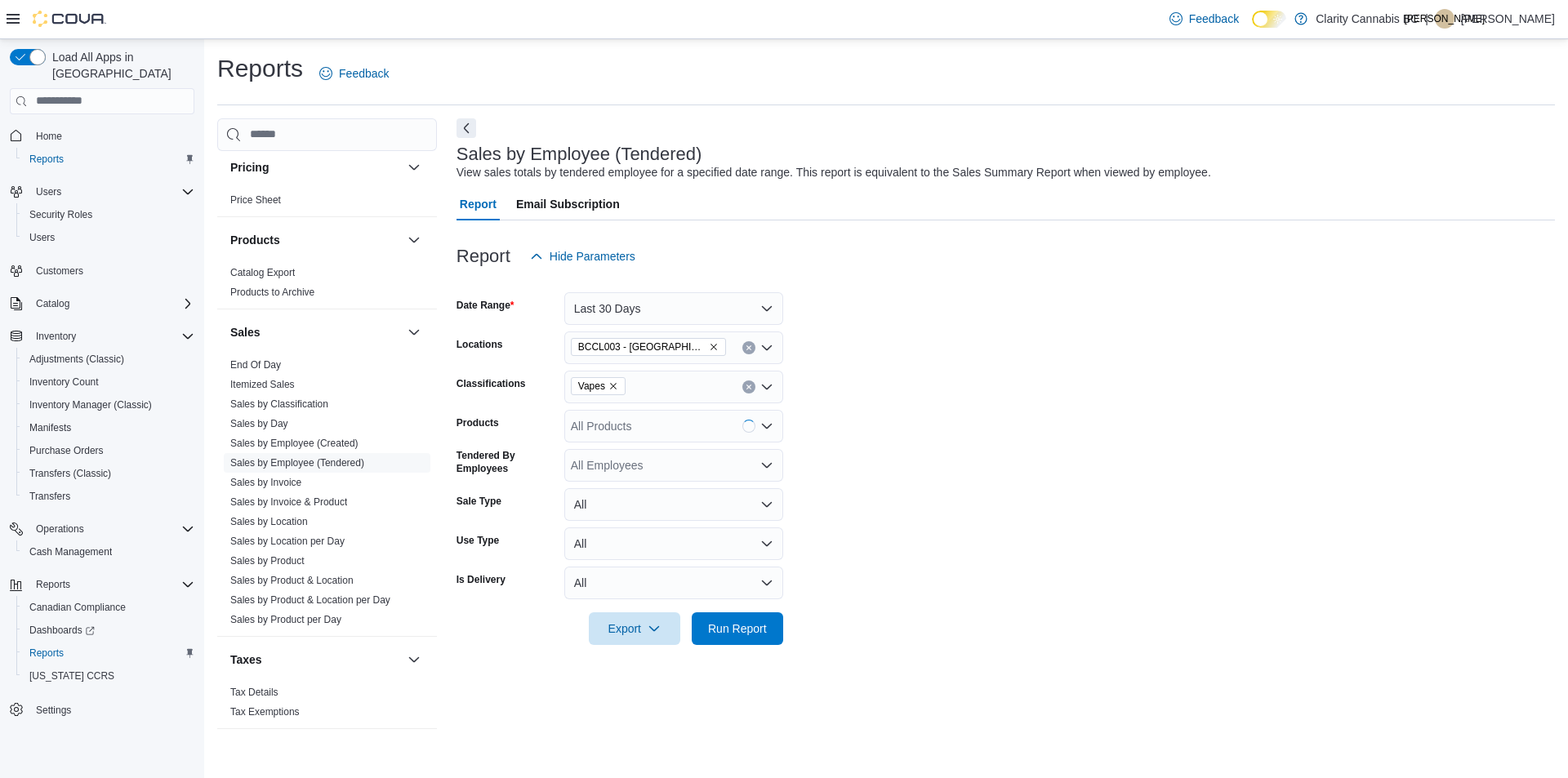
click at [813, 450] on form "Date Range Last 30 Days Locations BCCL003 - [GEOGRAPHIC_DATA] Classifications V…" at bounding box center [1005, 458] width 1098 height 372
click at [772, 424] on icon "Open list of options" at bounding box center [767, 425] width 10 height 5
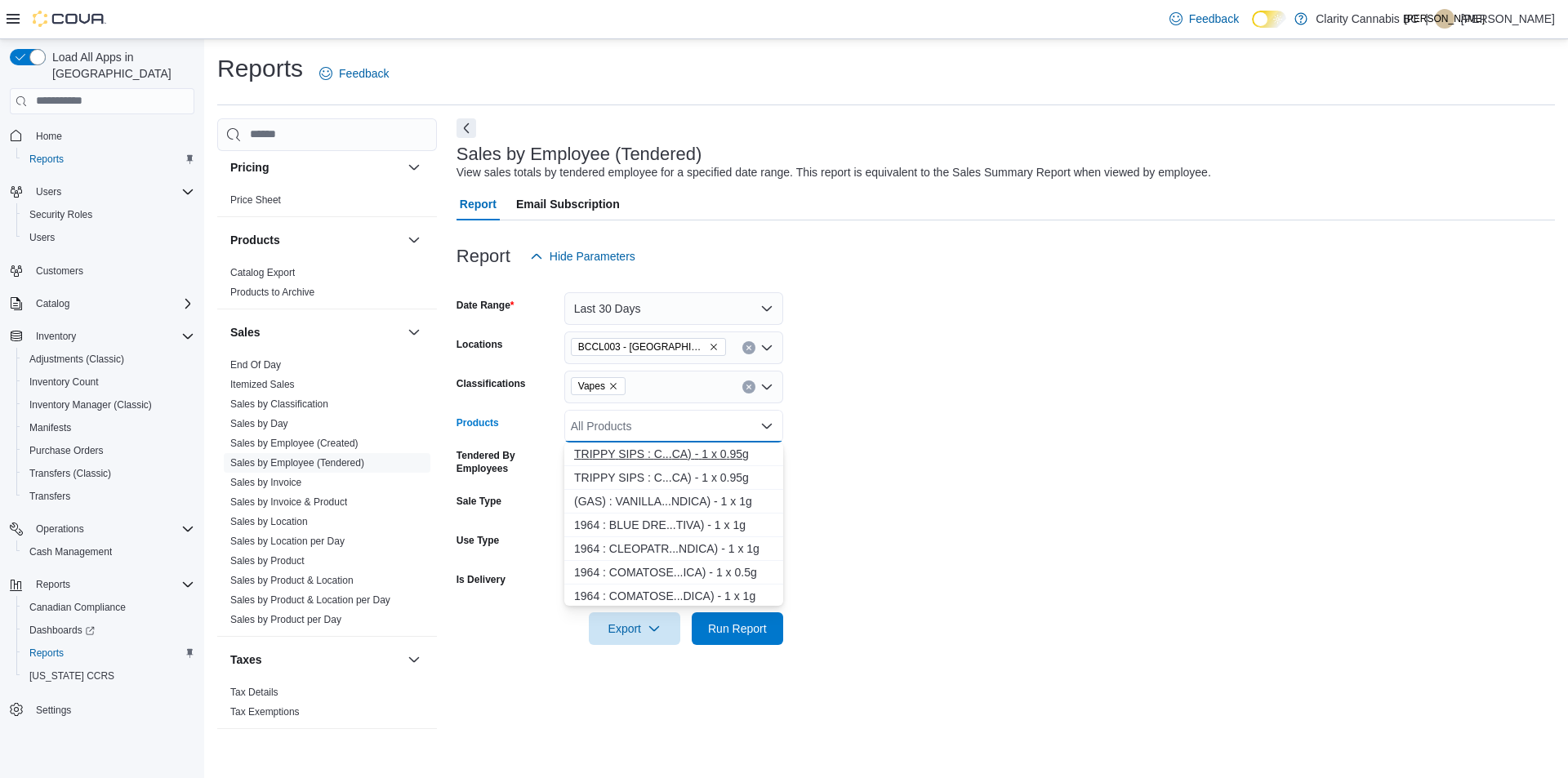
click at [631, 450] on div "T R I P P Y S I P S : C . . . C A ) - 1 x 0 . 9 5 g" at bounding box center [673, 454] width 199 height 17
click at [1016, 440] on form "Date Range Last 30 Days Locations BCCL003 - [GEOGRAPHIC_DATA] Classifications V…" at bounding box center [1005, 458] width 1098 height 372
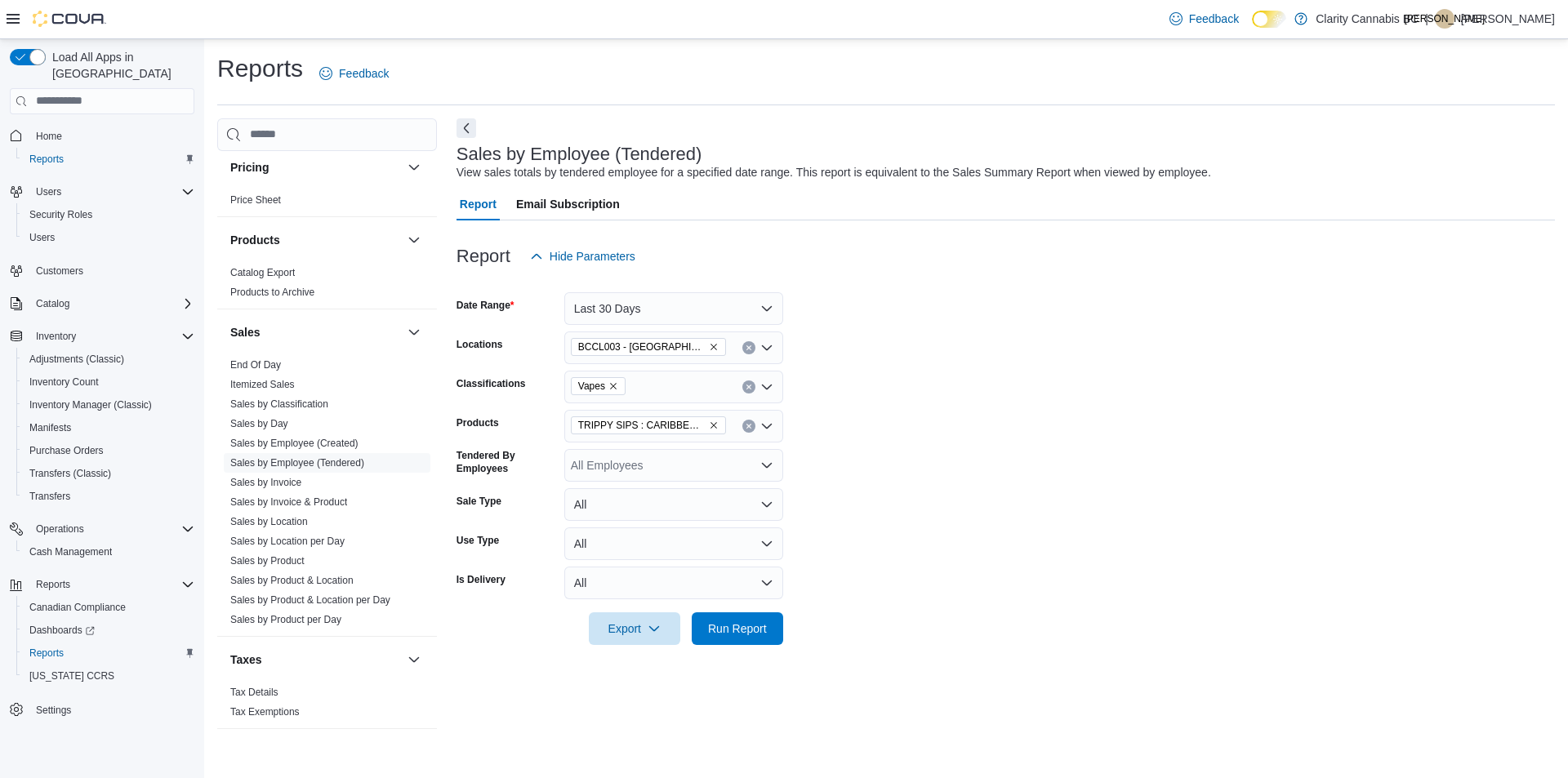
click at [767, 460] on icon "Open list of options" at bounding box center [767, 465] width 13 height 13
type input "***"
click at [639, 536] on span "[PERSON_NAME]" at bounding box center [673, 540] width 199 height 17
click at [1158, 458] on form "Date Range Last 30 Days Locations BCCL003 - [GEOGRAPHIC_DATA] Classifications V…" at bounding box center [1005, 458] width 1098 height 372
click at [766, 461] on icon "Open list of options" at bounding box center [767, 465] width 13 height 13
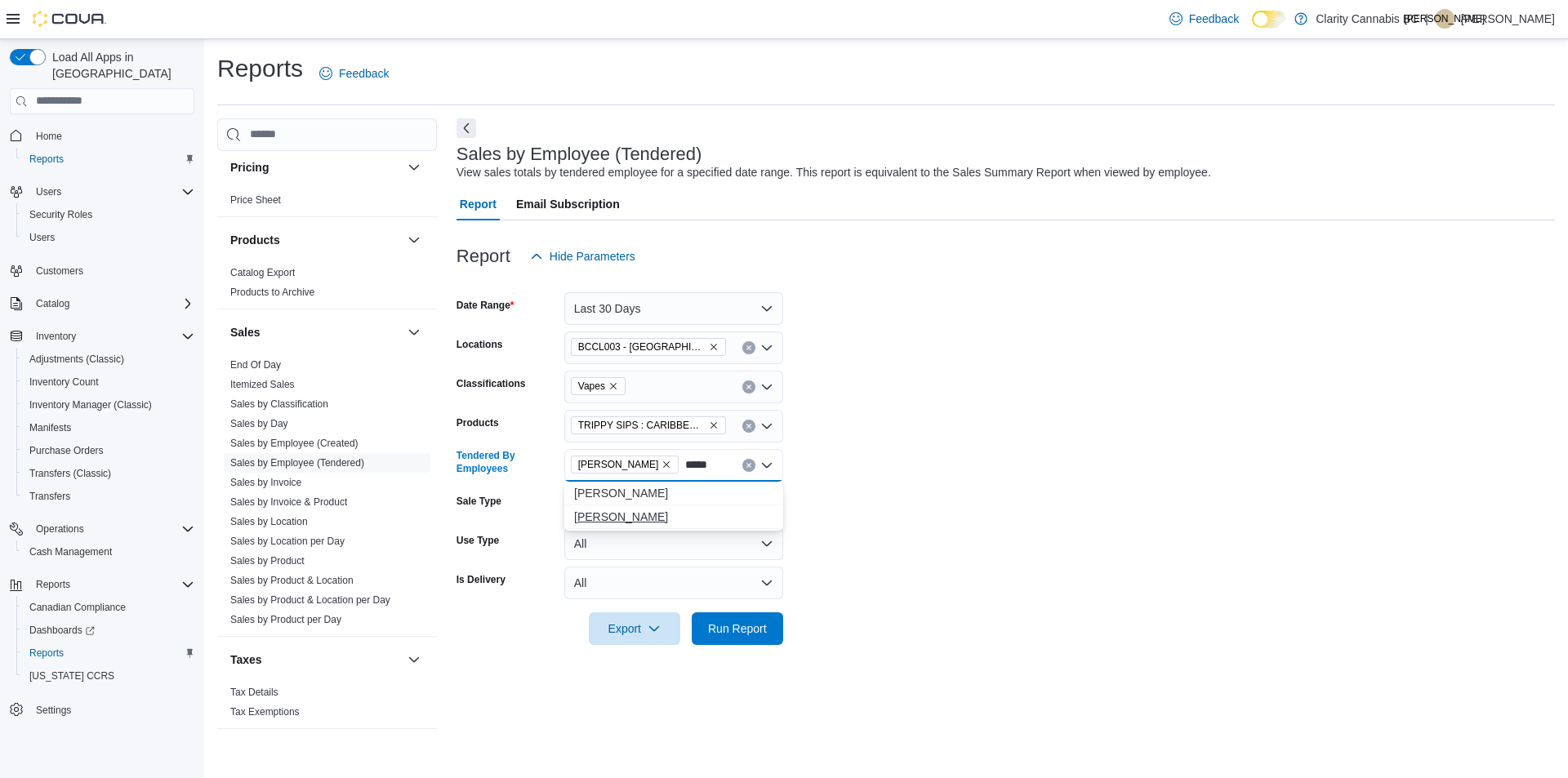
type input "*****"
click at [639, 519] on span "[PERSON_NAME]" at bounding box center [673, 516] width 199 height 17
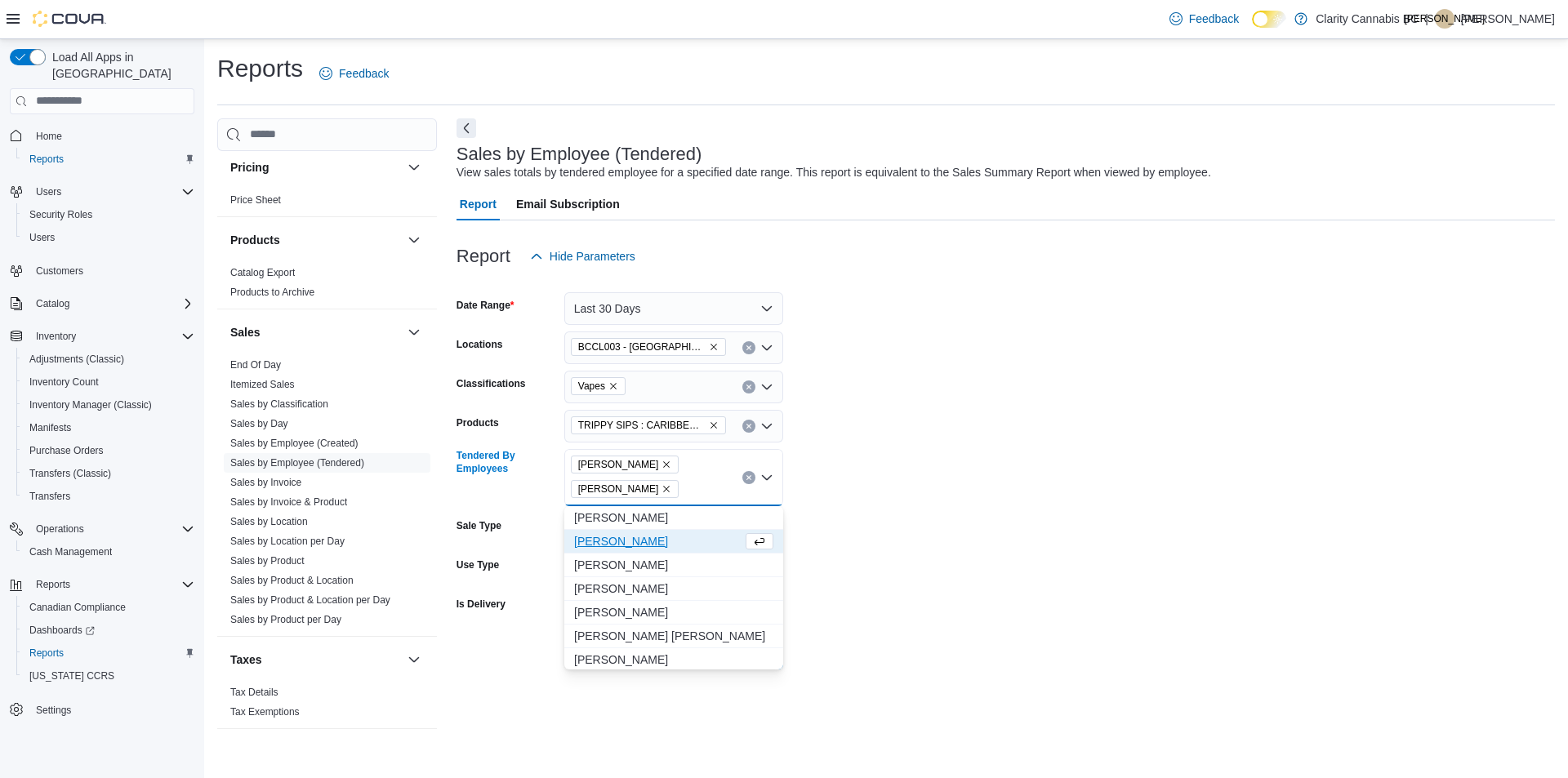
click at [914, 467] on form "Date Range Last 30 Days Locations BCCL003 - [GEOGRAPHIC_DATA] Classifications V…" at bounding box center [1005, 470] width 1098 height 397
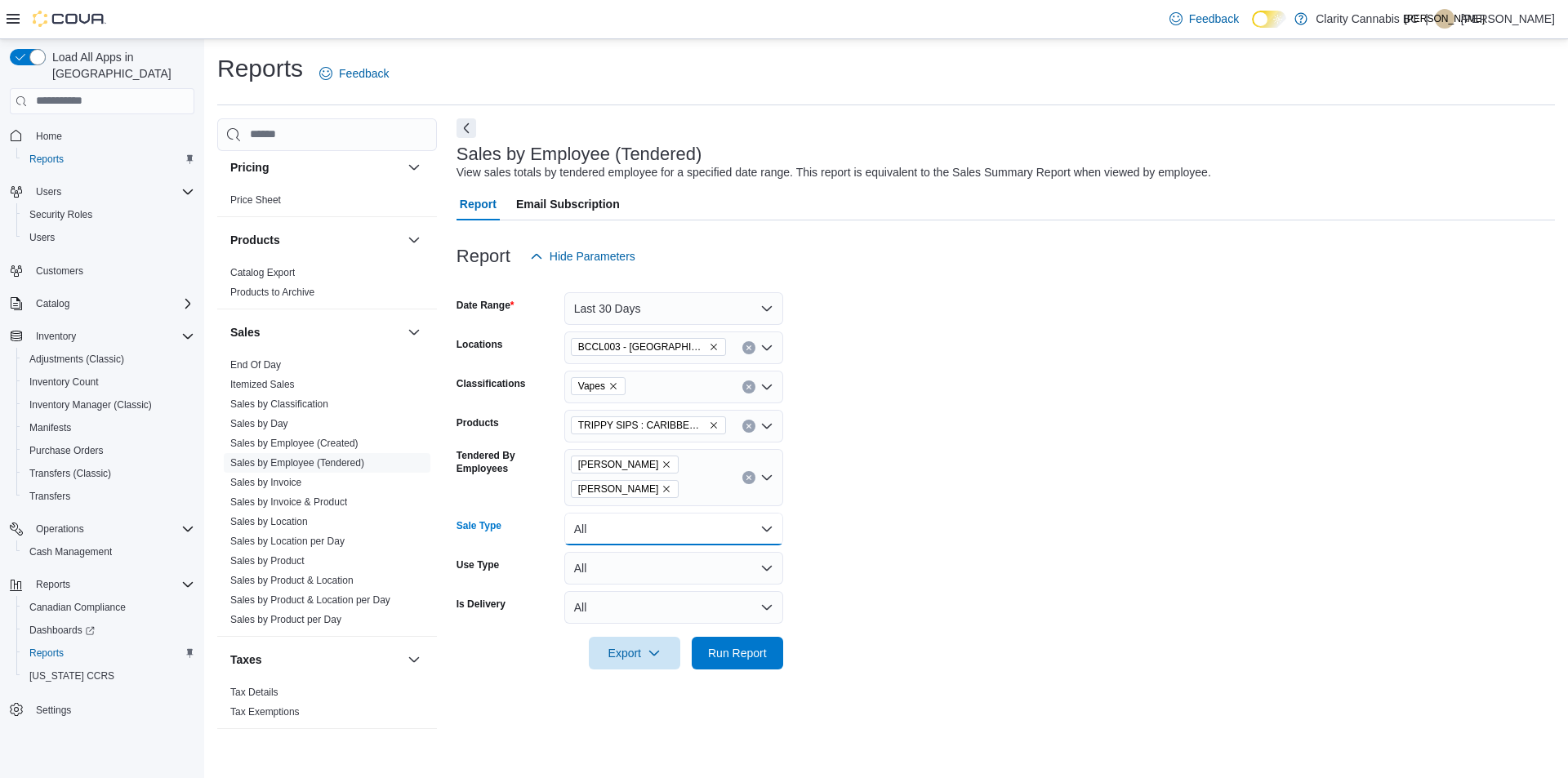
click at [767, 529] on button "All" at bounding box center [673, 529] width 219 height 33
click at [609, 589] on span "Sale" at bounding box center [683, 594] width 187 height 20
click at [1036, 498] on form "Date Range Last 30 Days Locations BCCL003 - [GEOGRAPHIC_DATA] Classifications V…" at bounding box center [1005, 470] width 1098 height 397
click at [748, 648] on span "Run Report" at bounding box center [737, 653] width 59 height 17
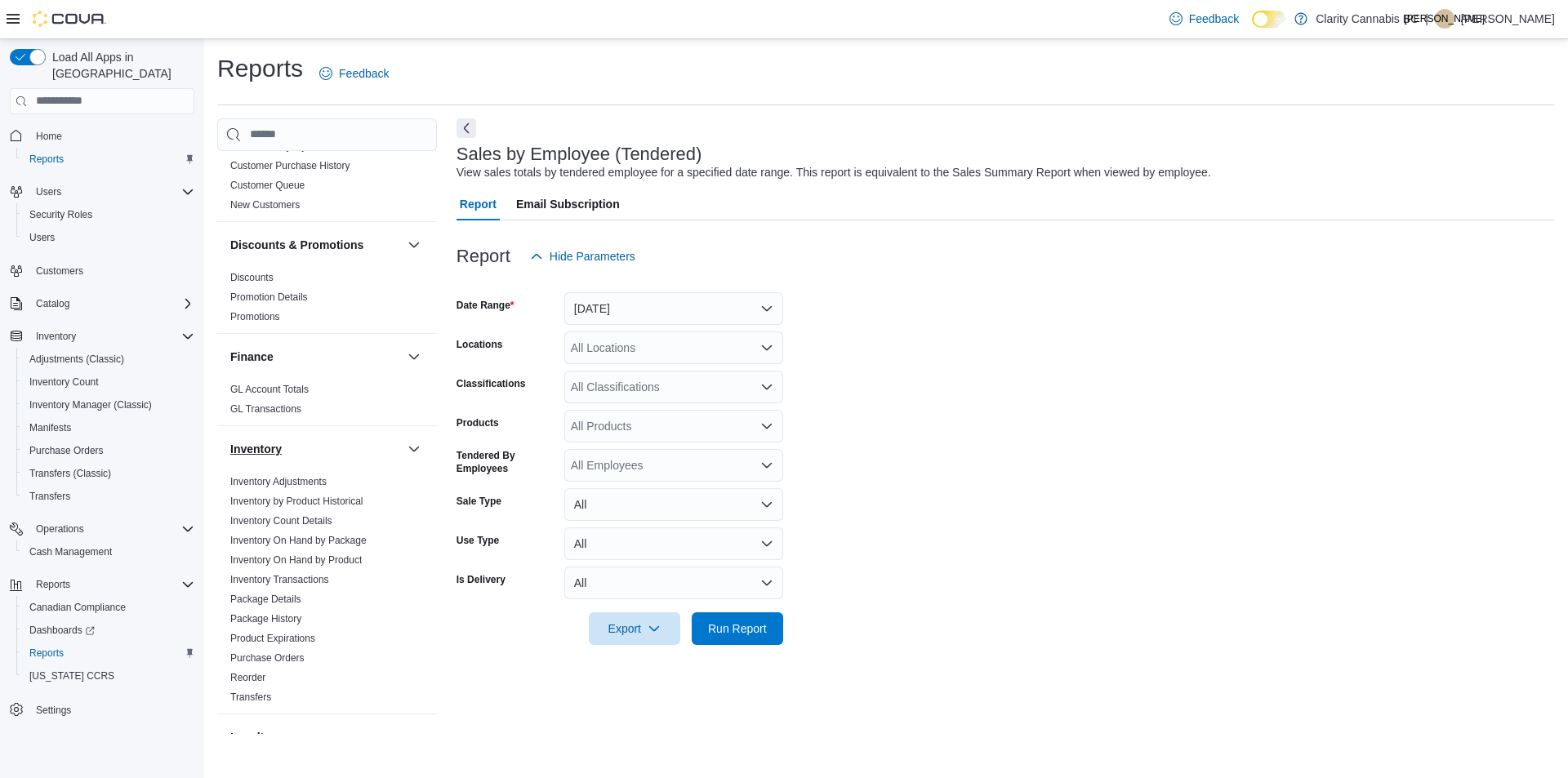
scroll to position [327, 0]
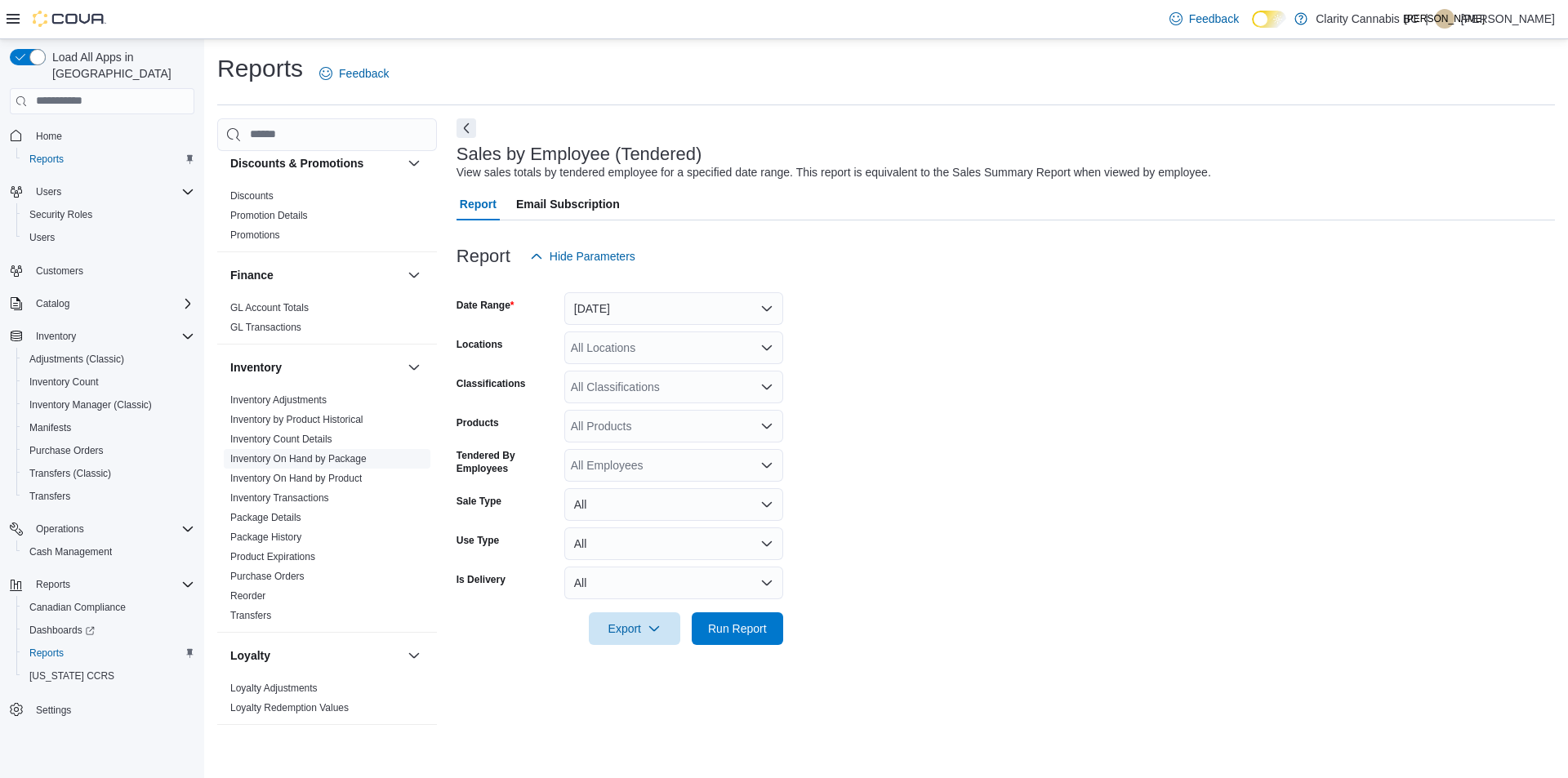
click at [335, 458] on link "Inventory On Hand by Package" at bounding box center [298, 459] width 136 height 12
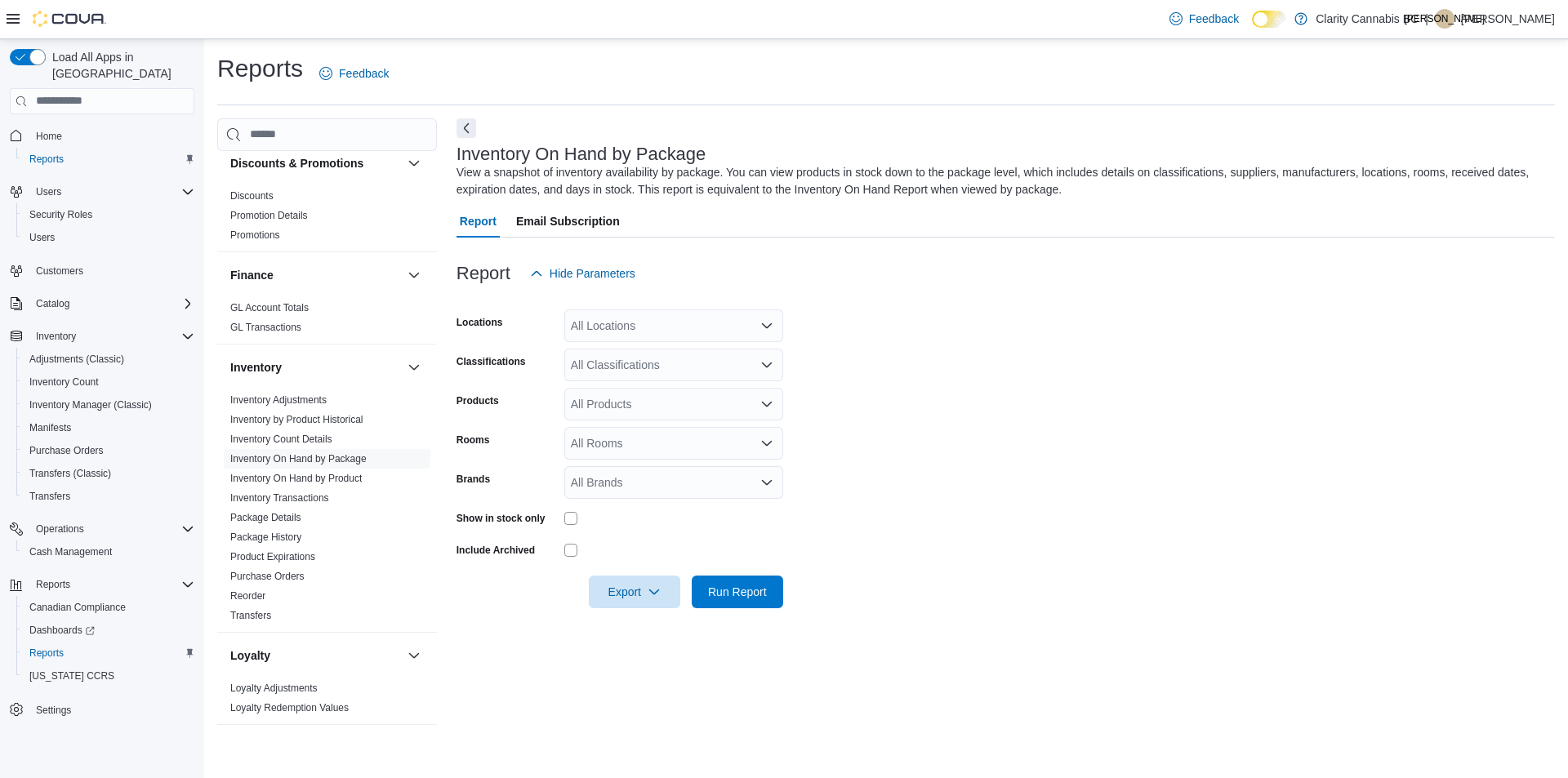
click at [768, 323] on icon "Open list of options" at bounding box center [767, 326] width 13 height 13
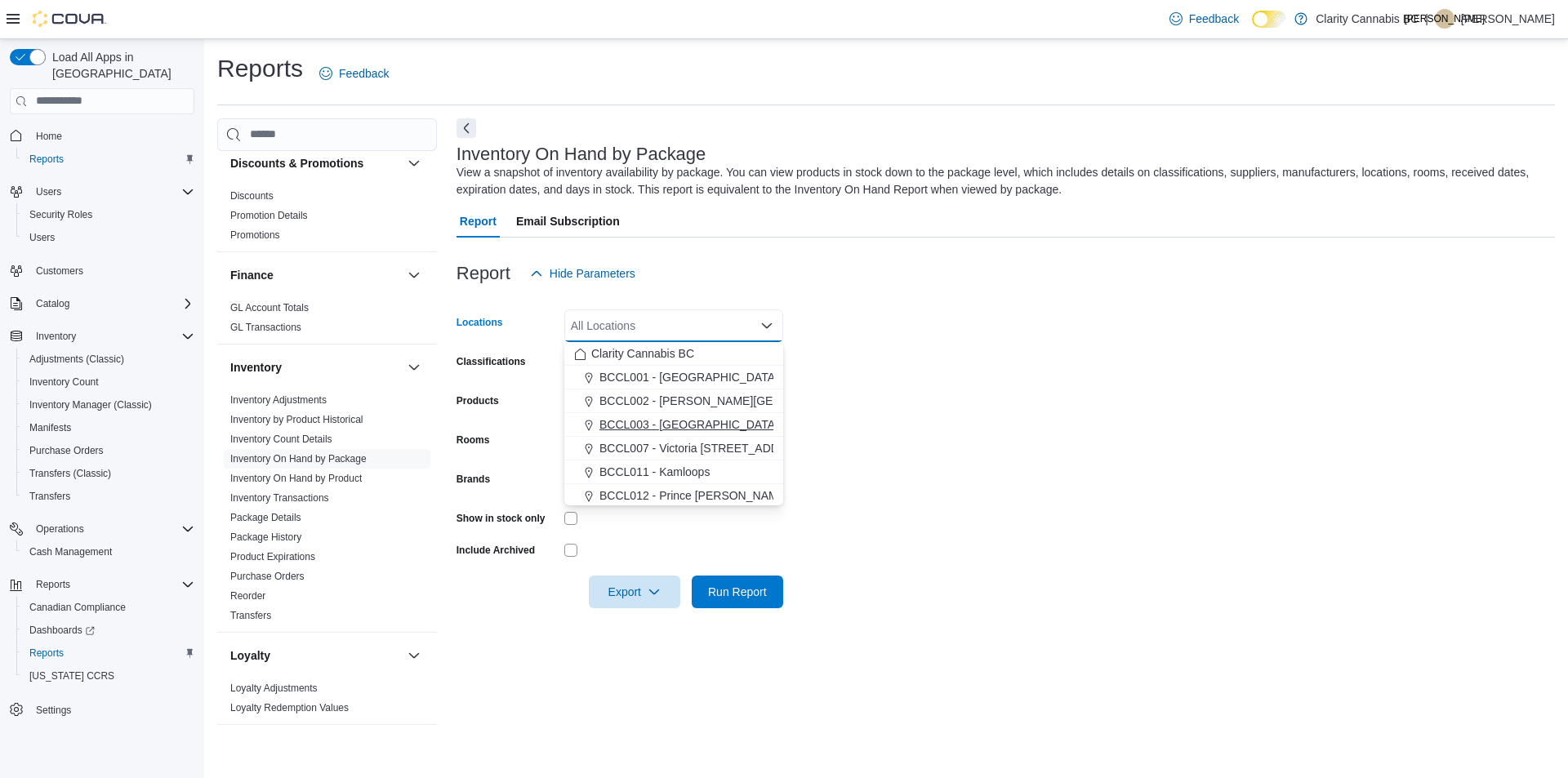
click at [672, 431] on span "BCCL003 - [GEOGRAPHIC_DATA]" at bounding box center [688, 425] width 179 height 17
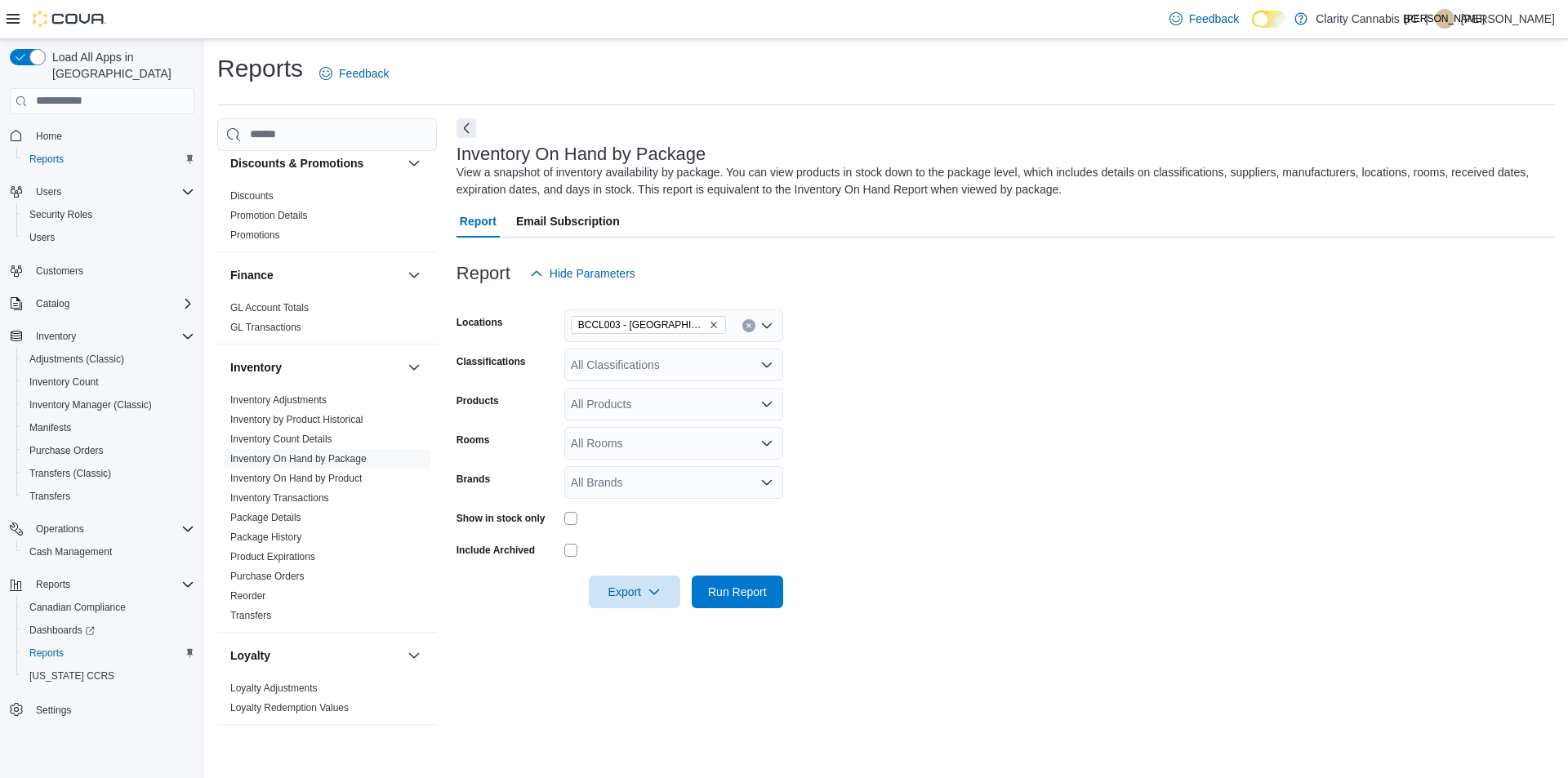
click at [977, 386] on form "Locations BCCL003 - Langford Classifications All Classifications Products All P…" at bounding box center [1005, 449] width 1098 height 318
click at [764, 358] on icon "Open list of options" at bounding box center [767, 365] width 13 height 13
click at [657, 442] on span "Vape Accessories" at bounding box center [644, 445] width 90 height 17
click at [1054, 413] on form "Locations BCCL003 - Langford Classifications Vape Accessories Products All Prod…" at bounding box center [1005, 449] width 1098 height 318
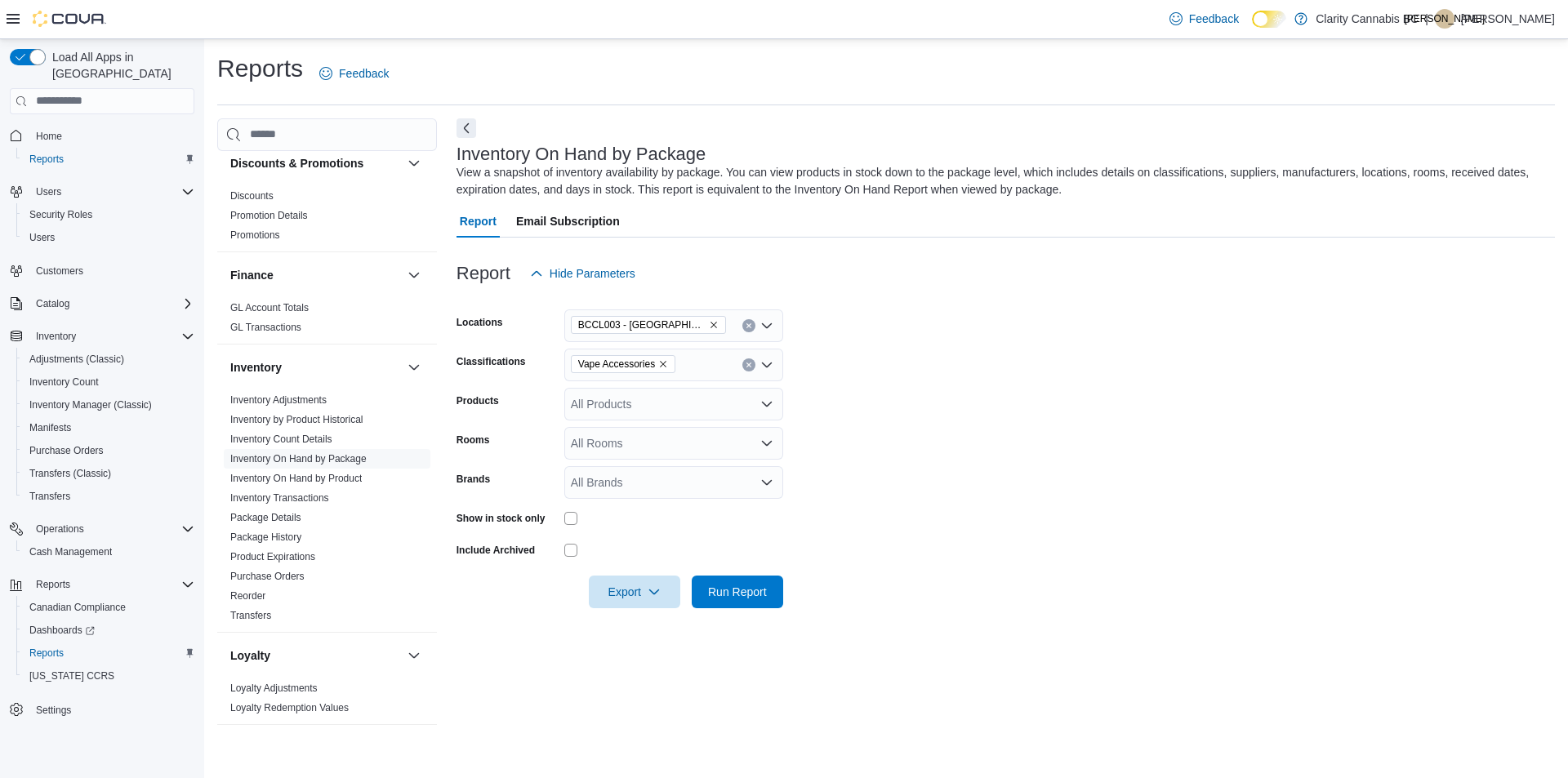
click at [563, 518] on div "Show in stock only" at bounding box center [620, 517] width 327 height 26
click at [657, 587] on icon "button" at bounding box center [654, 591] width 13 height 13
click at [650, 628] on span "Export to Excel" at bounding box center [636, 625] width 73 height 13
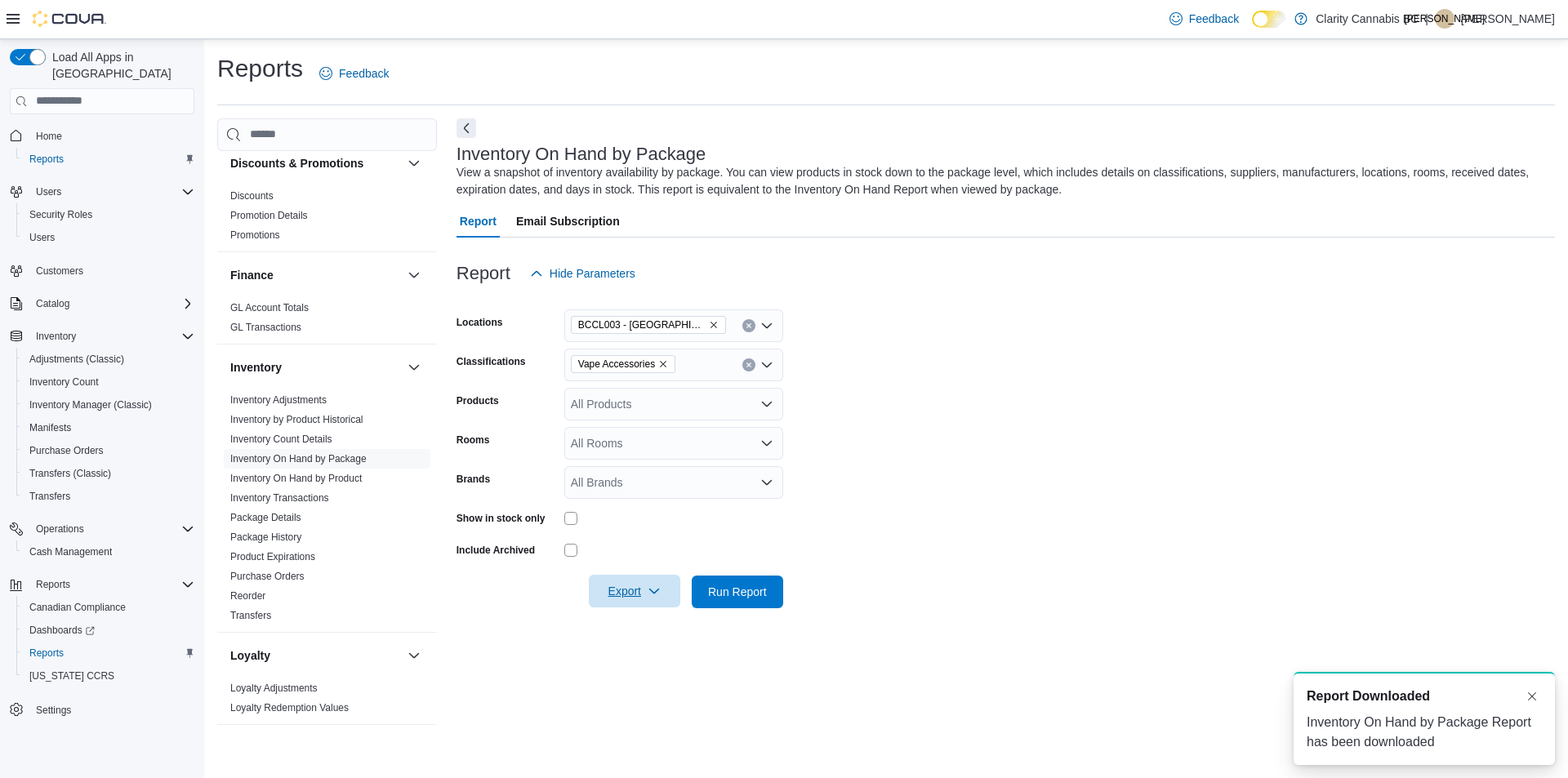
scroll to position [0, 0]
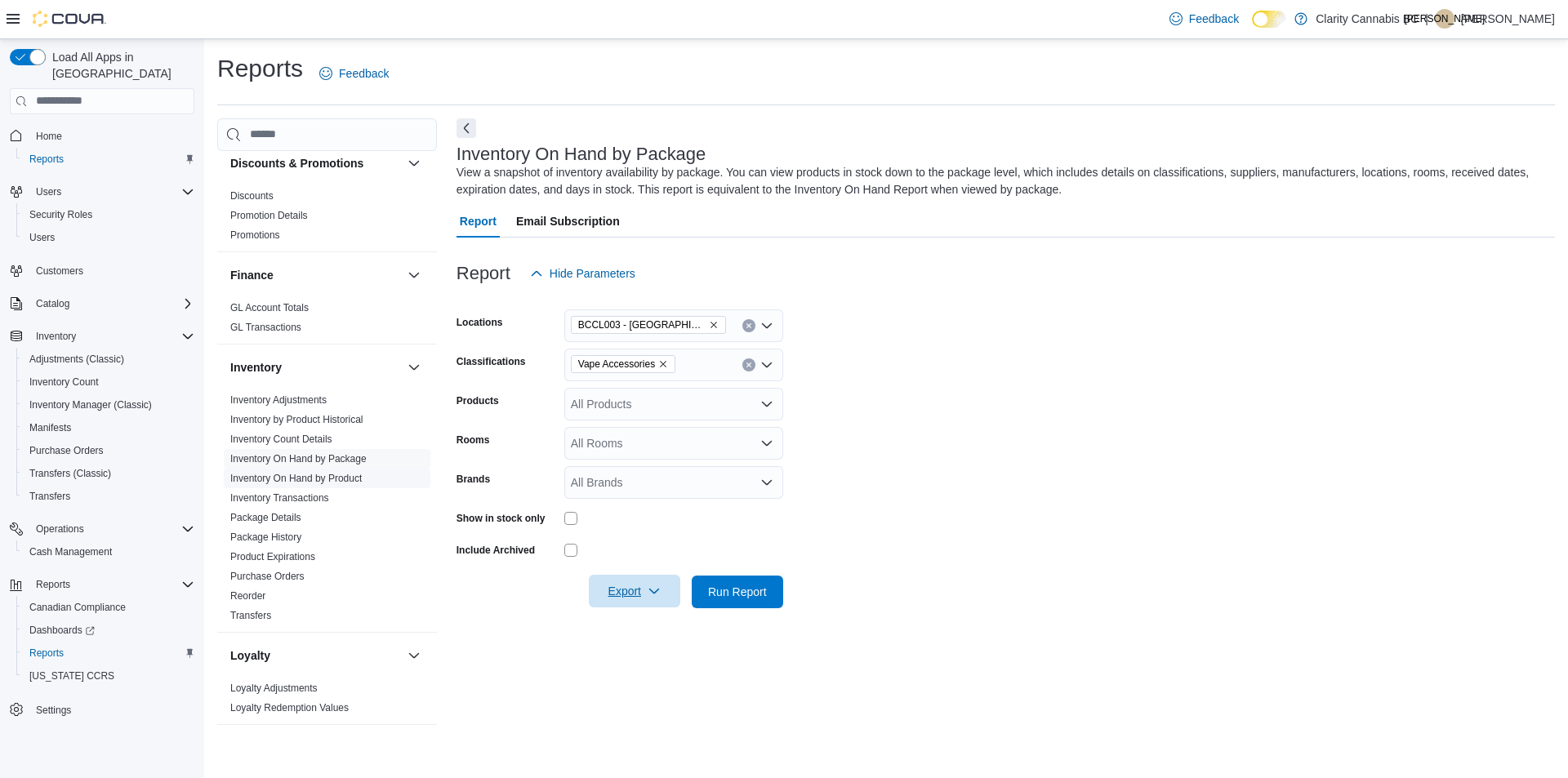
click at [324, 478] on link "Inventory On Hand by Product" at bounding box center [295, 479] width 131 height 12
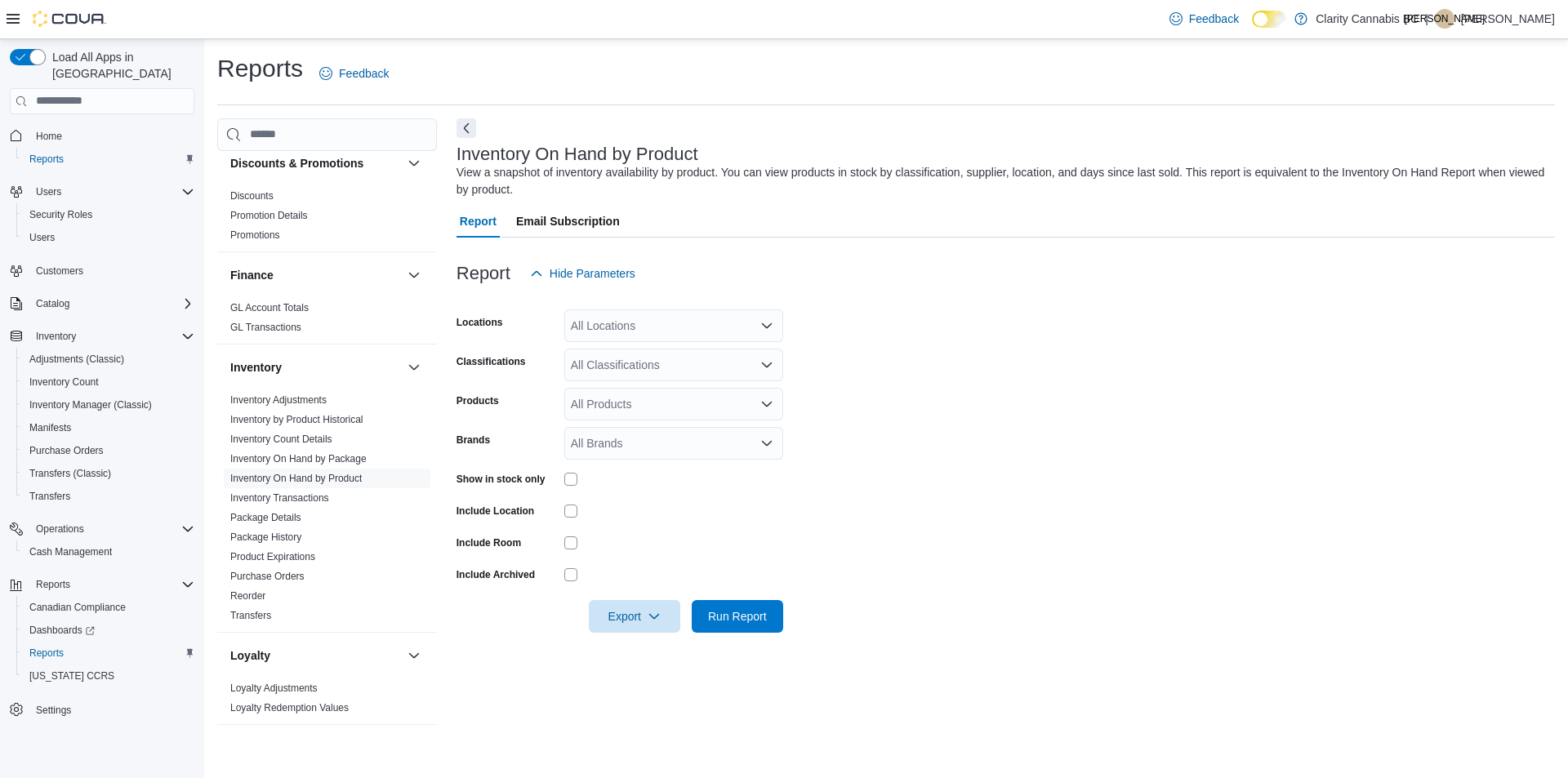
click at [767, 324] on icon "Open list of options" at bounding box center [767, 326] width 13 height 13
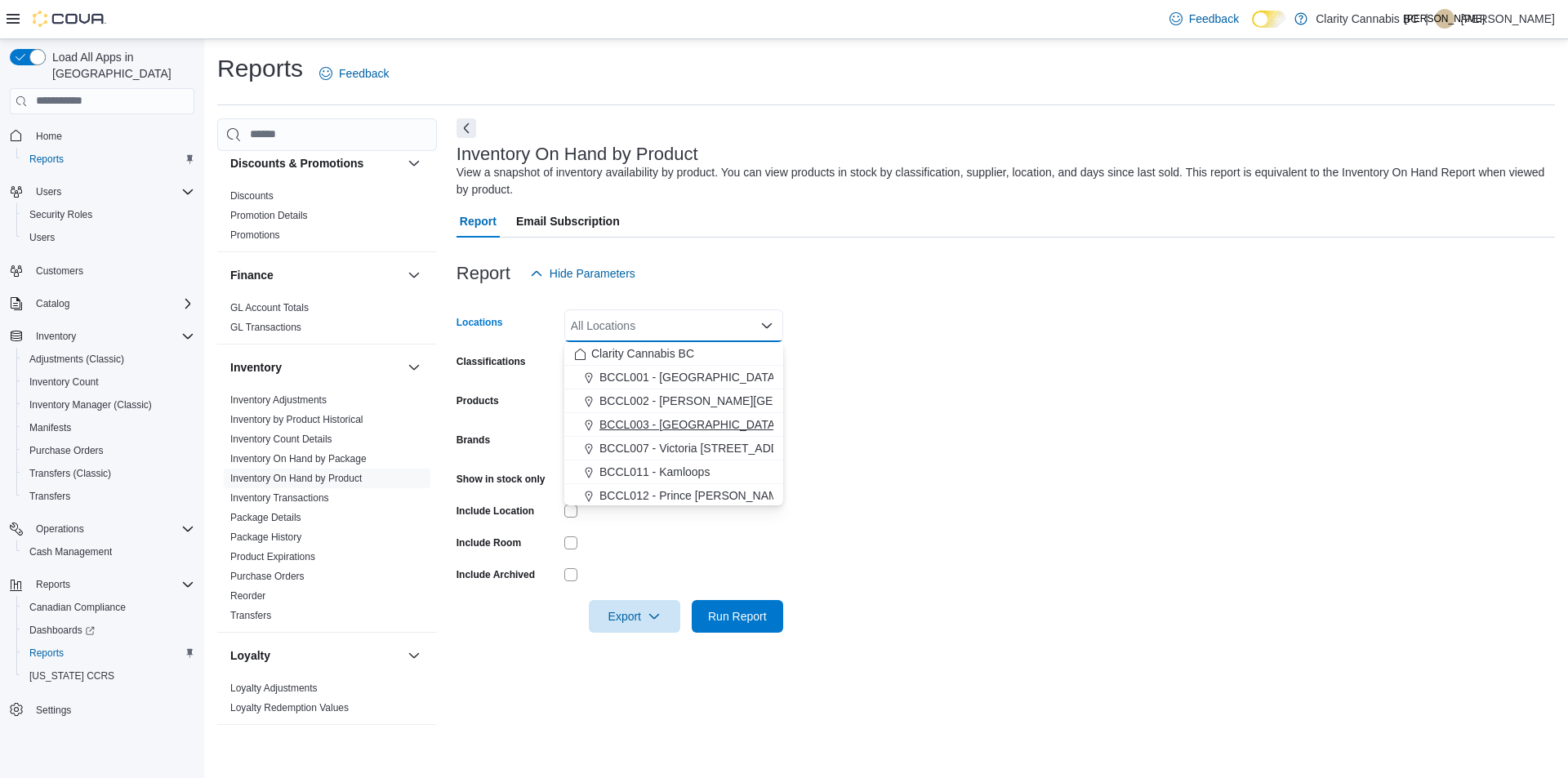
click at [690, 430] on span "BCCL003 - [GEOGRAPHIC_DATA]" at bounding box center [688, 425] width 179 height 17
click at [889, 392] on form "Locations BCCL003 - Langford Combo box. Selected. BCCL003 - Langford. Press Bac…" at bounding box center [1005, 461] width 1098 height 343
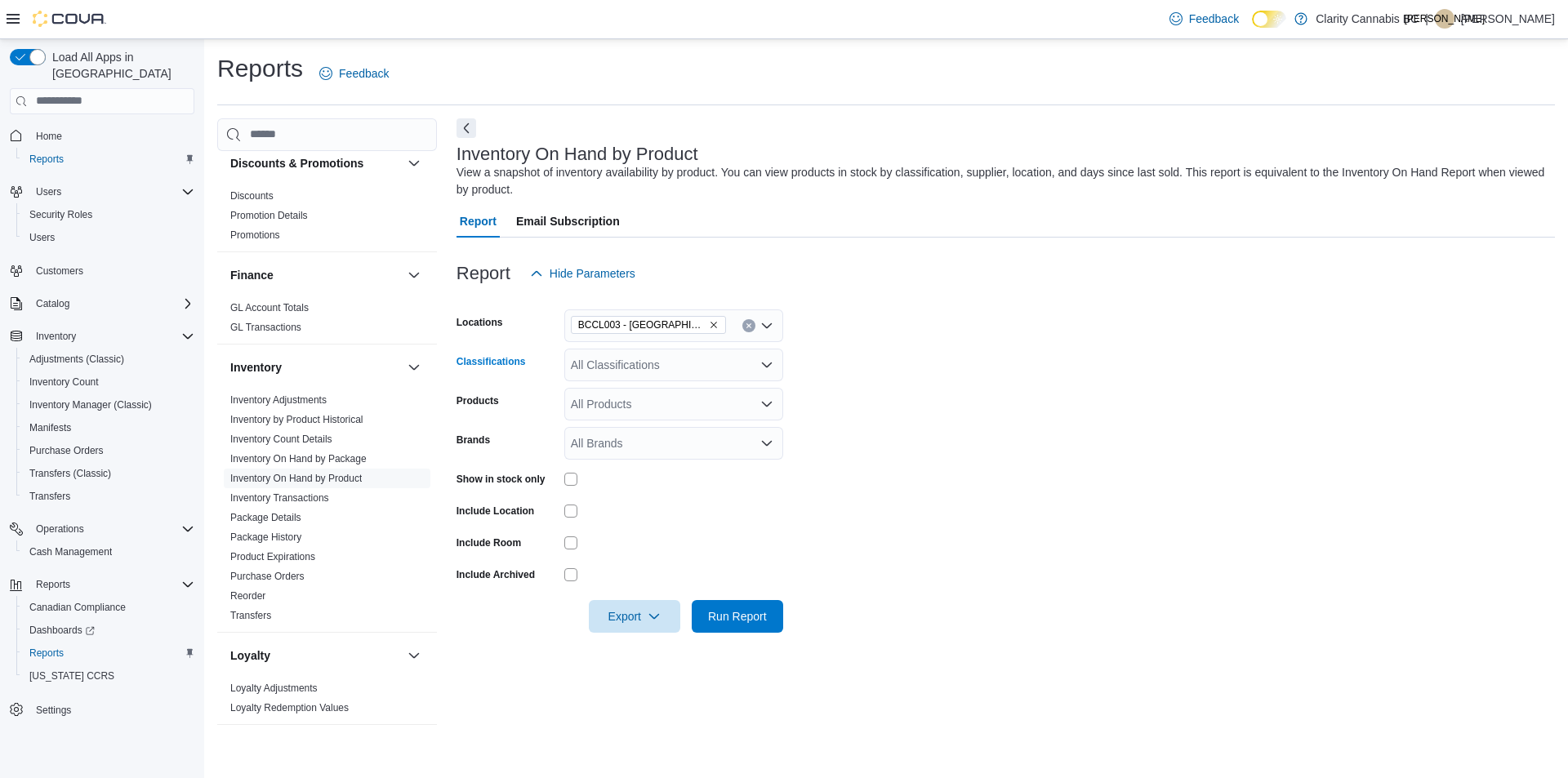
click at [757, 363] on div "All Classifications" at bounding box center [673, 365] width 219 height 33
click at [664, 442] on span "Vape Accessories" at bounding box center [644, 445] width 90 height 17
click at [1052, 432] on form "Locations BCCL003 - Langford Classifications All Classifications Combo box. Sel…" at bounding box center [1005, 461] width 1098 height 343
click at [653, 614] on icon "button" at bounding box center [654, 615] width 13 height 13
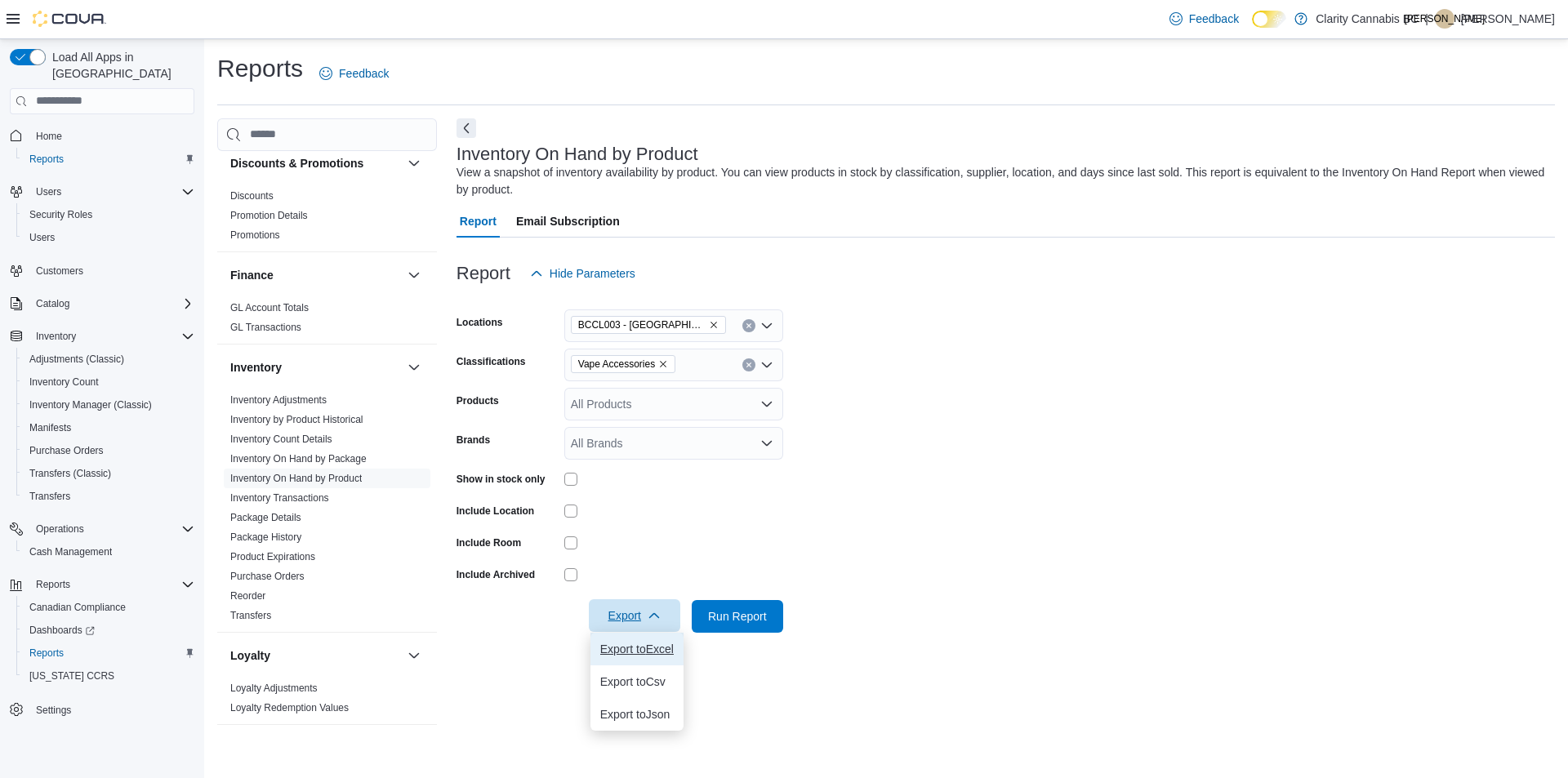
click at [655, 653] on span "Export to Excel" at bounding box center [636, 649] width 73 height 13
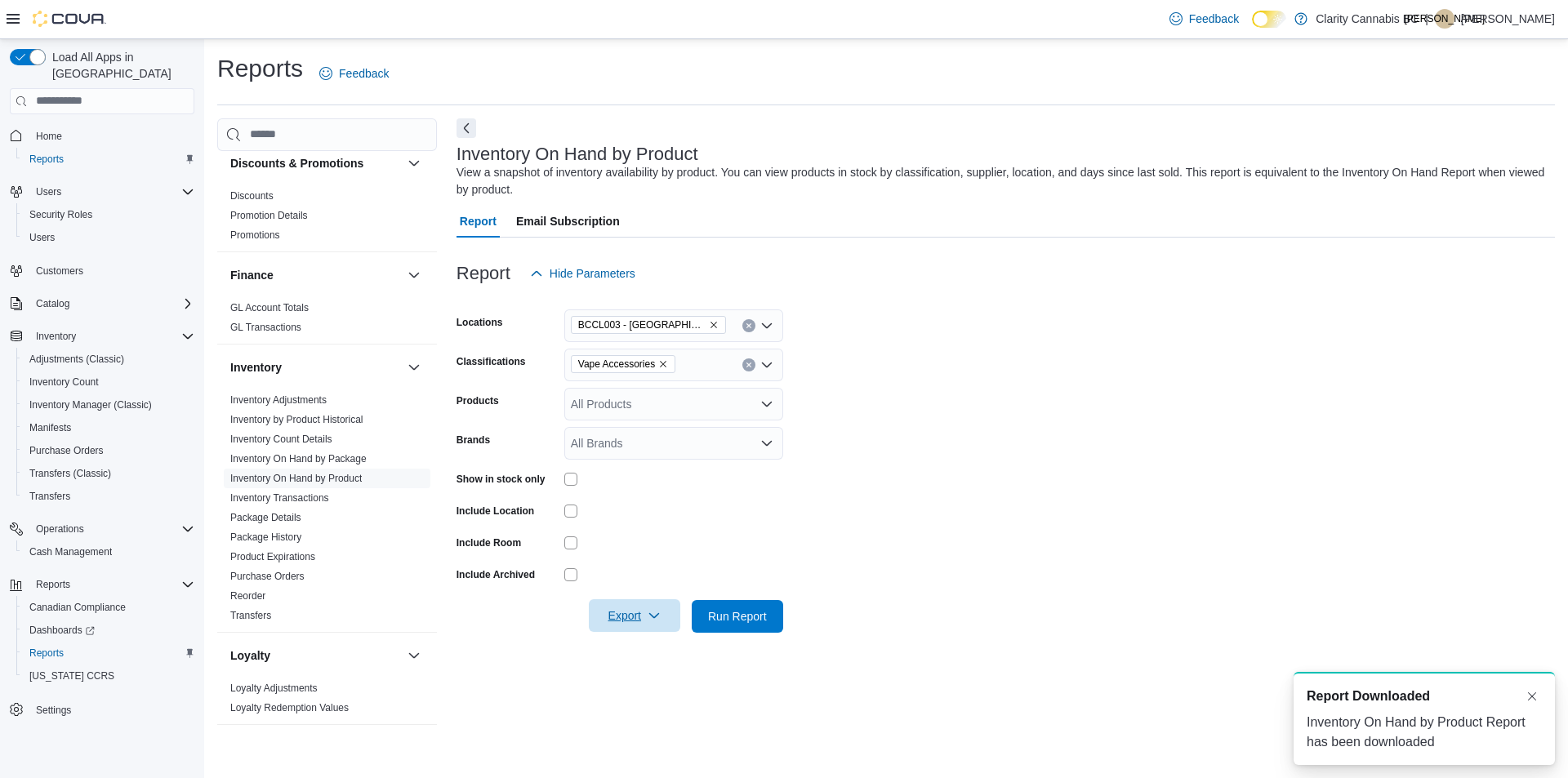
scroll to position [0, 0]
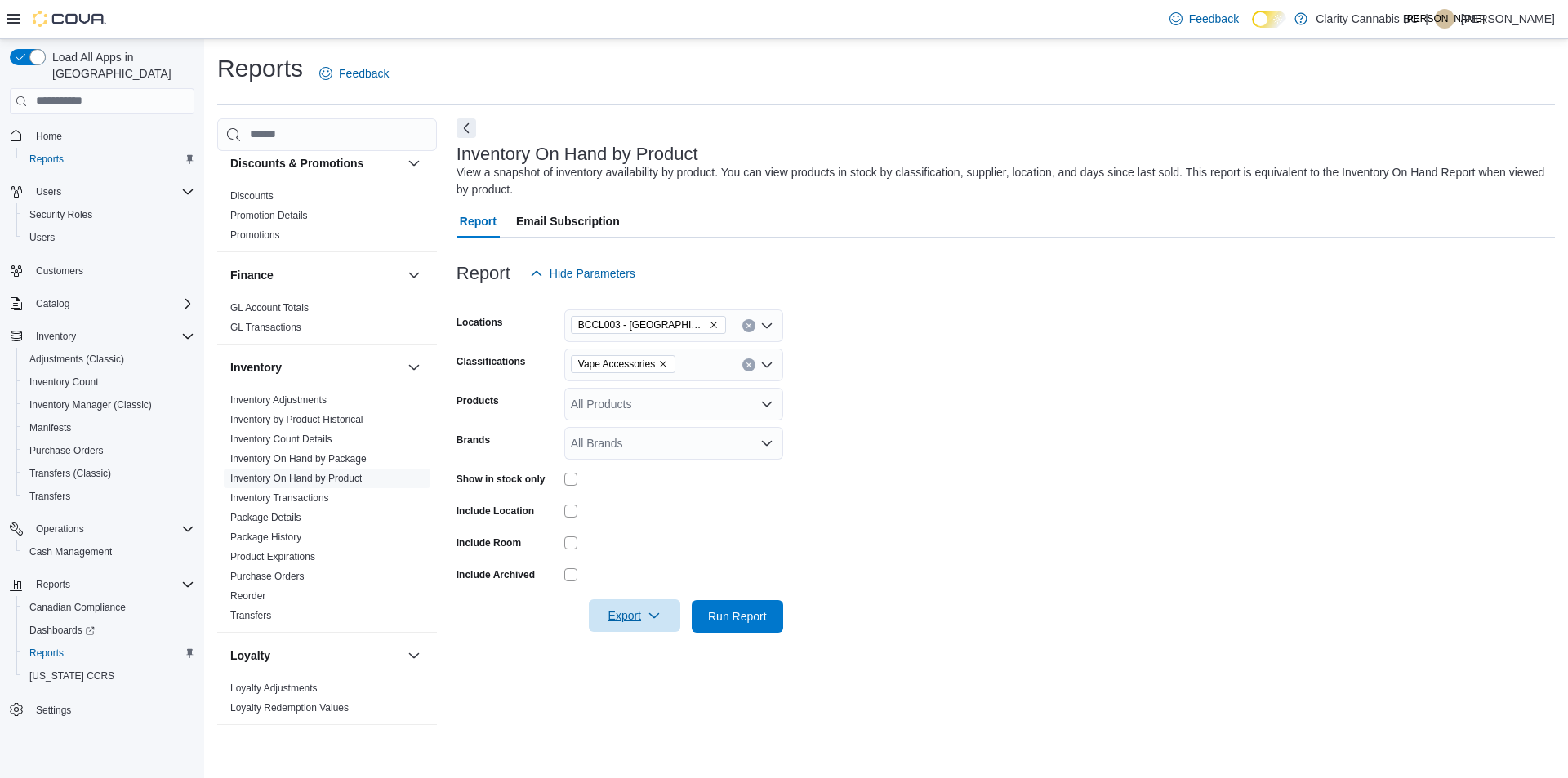
click at [663, 365] on icon "Remove Vape Accessories from selection in this group" at bounding box center [663, 364] width 7 height 7
click at [639, 497] on span "Accessories" at bounding box center [630, 501] width 61 height 17
click at [1061, 410] on form "Locations BCCL003 - Langford Classifications Accessories Combo box. Selected. A…" at bounding box center [1005, 461] width 1098 height 343
click at [653, 613] on icon "button" at bounding box center [654, 615] width 13 height 13
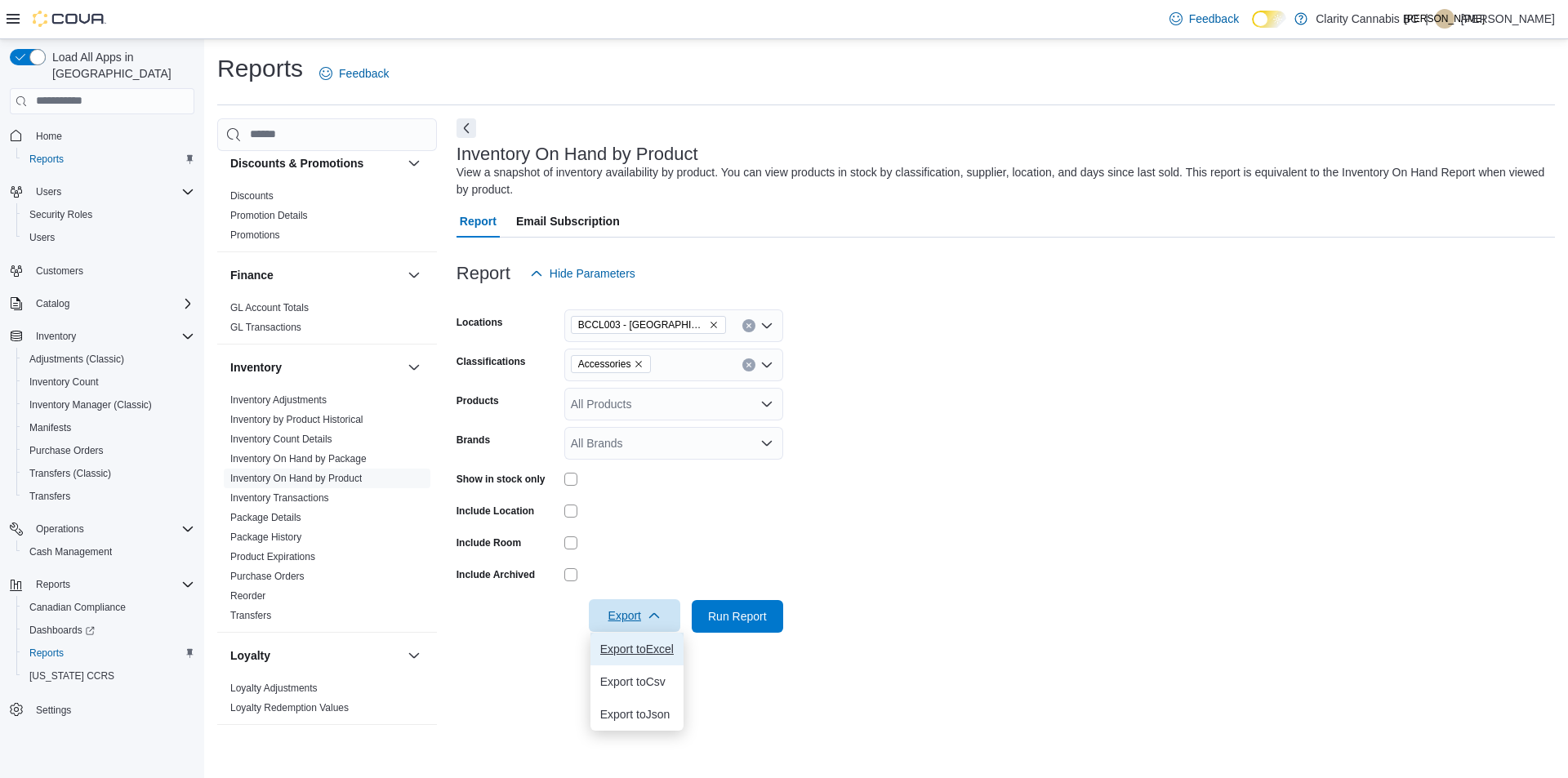
click at [649, 646] on span "Export to Excel" at bounding box center [636, 649] width 73 height 13
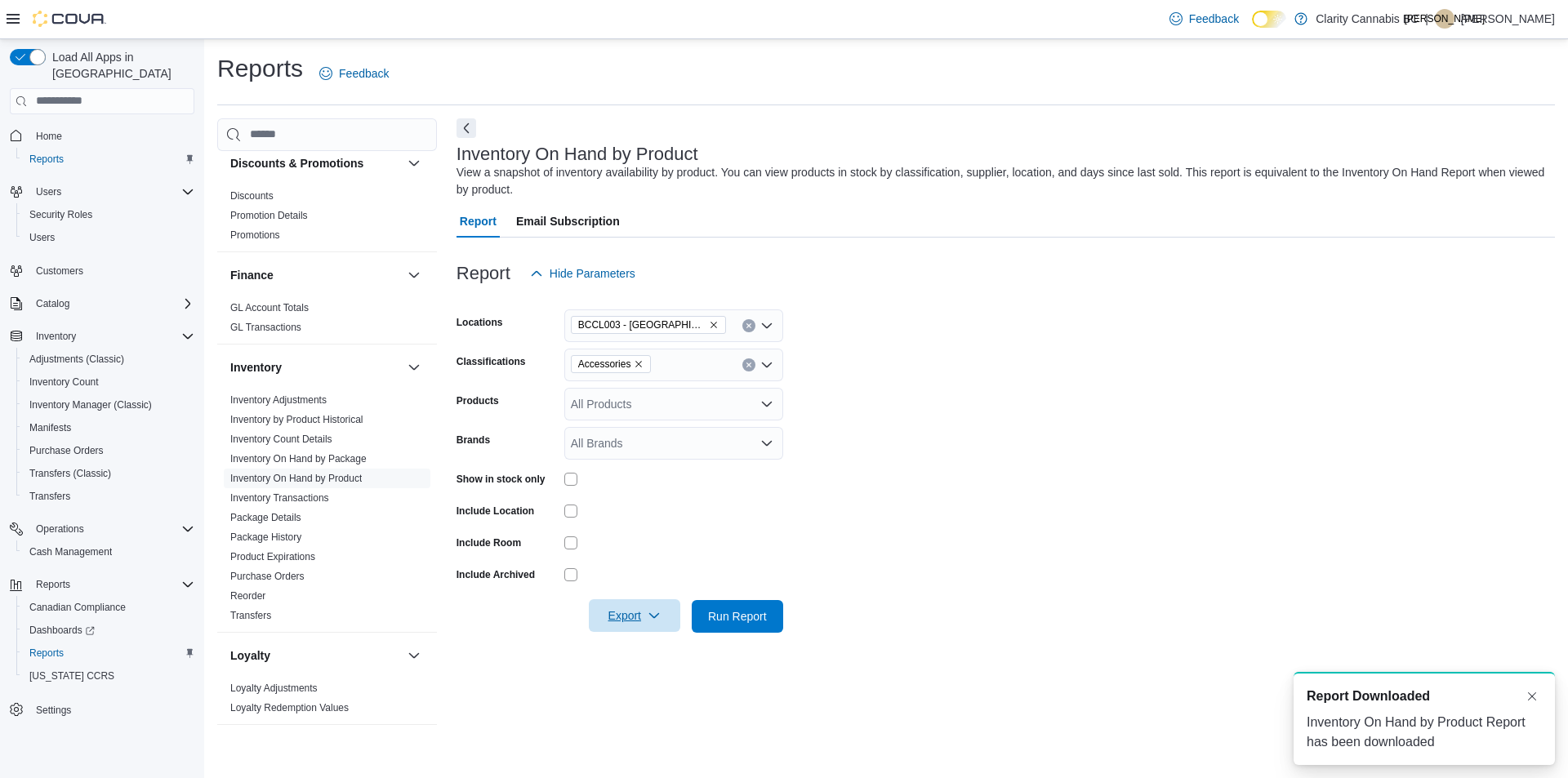
scroll to position [0, 0]
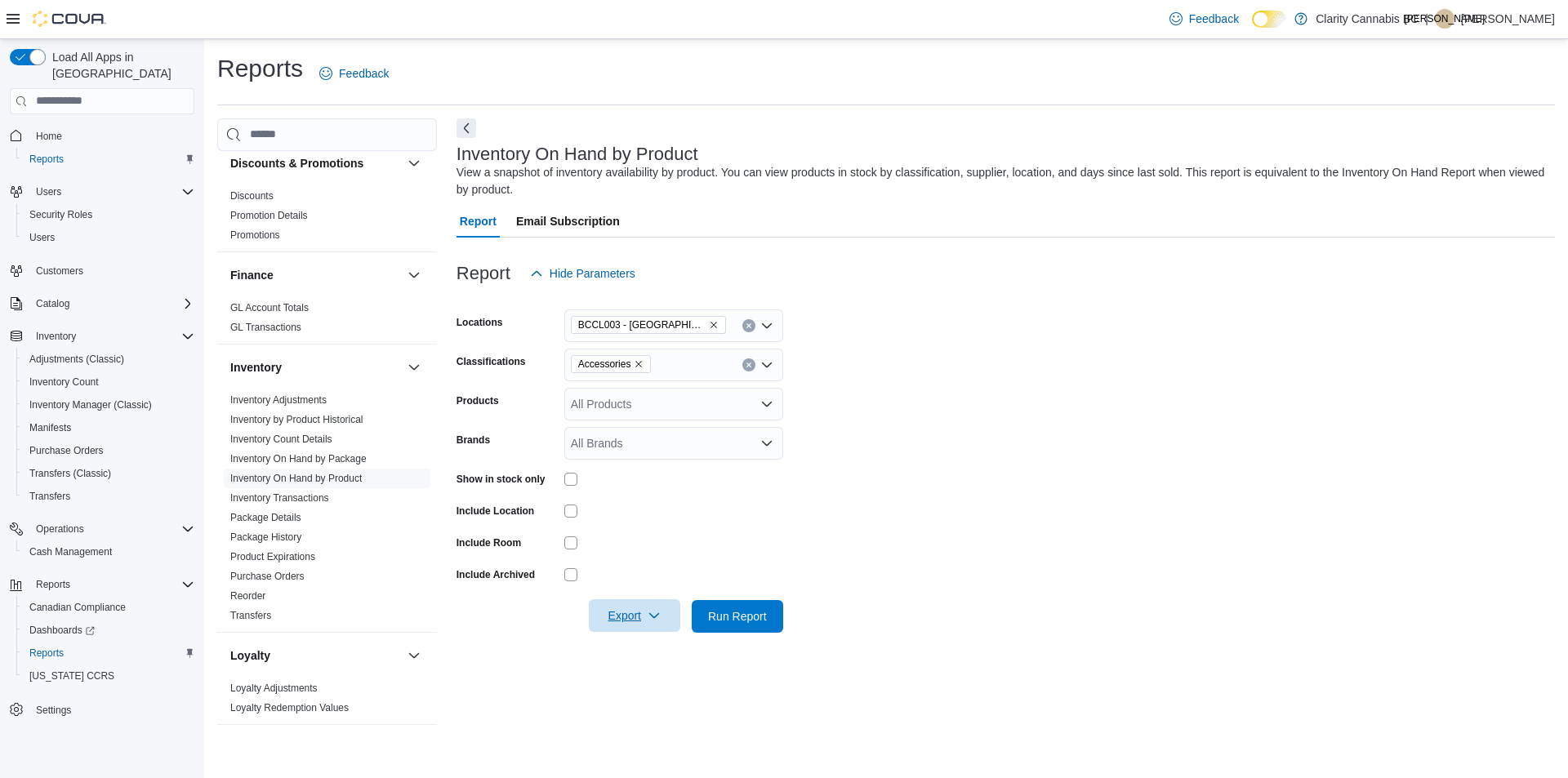
click at [640, 365] on icon "Remove Accessories from selection in this group" at bounding box center [639, 364] width 10 height 10
click at [1166, 441] on form "Locations BCCL003 - Langford Classifications All Classifications Products All P…" at bounding box center [1005, 461] width 1098 height 343
